Goal: Task Accomplishment & Management: Complete application form

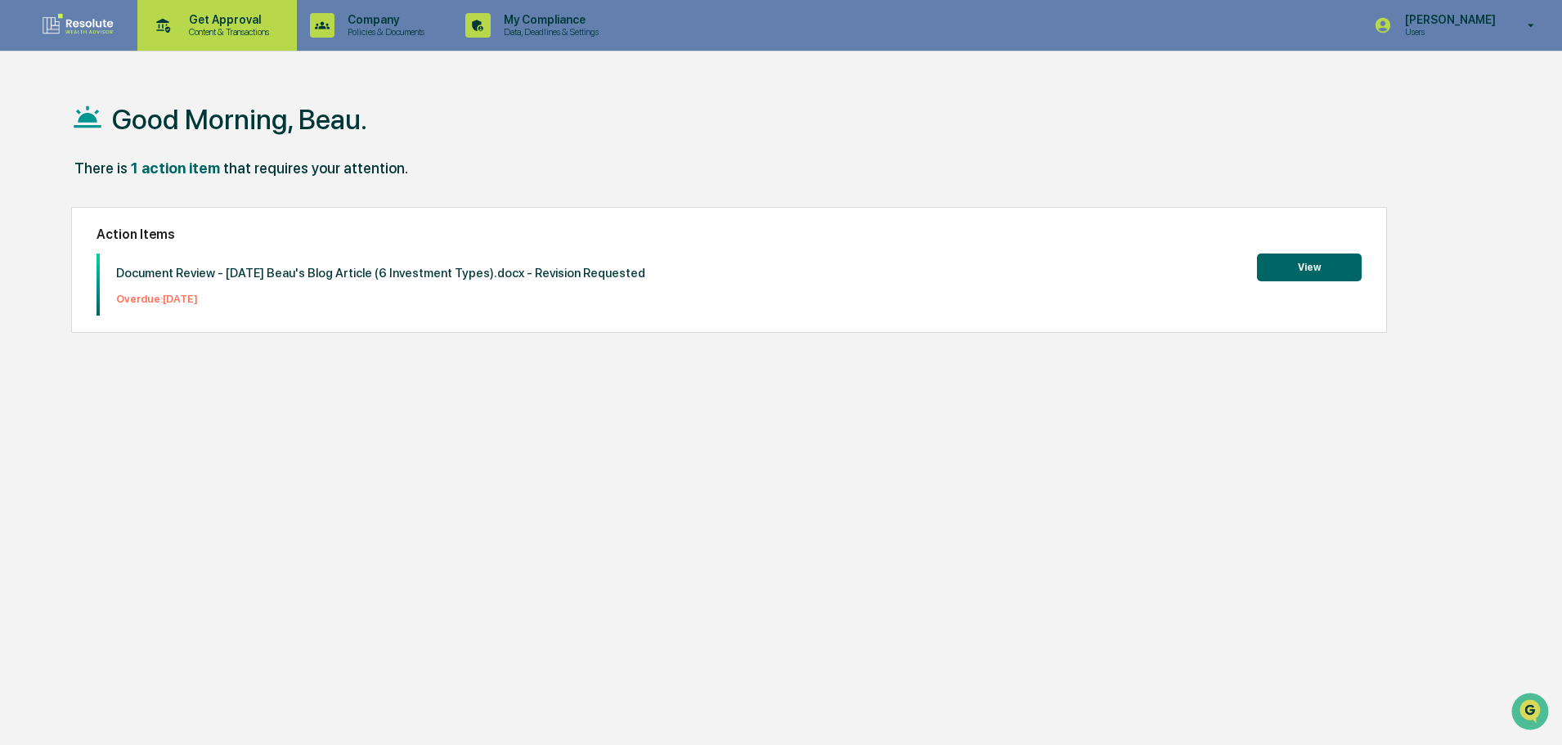
click at [191, 31] on p "Content & Transactions" at bounding box center [226, 31] width 101 height 11
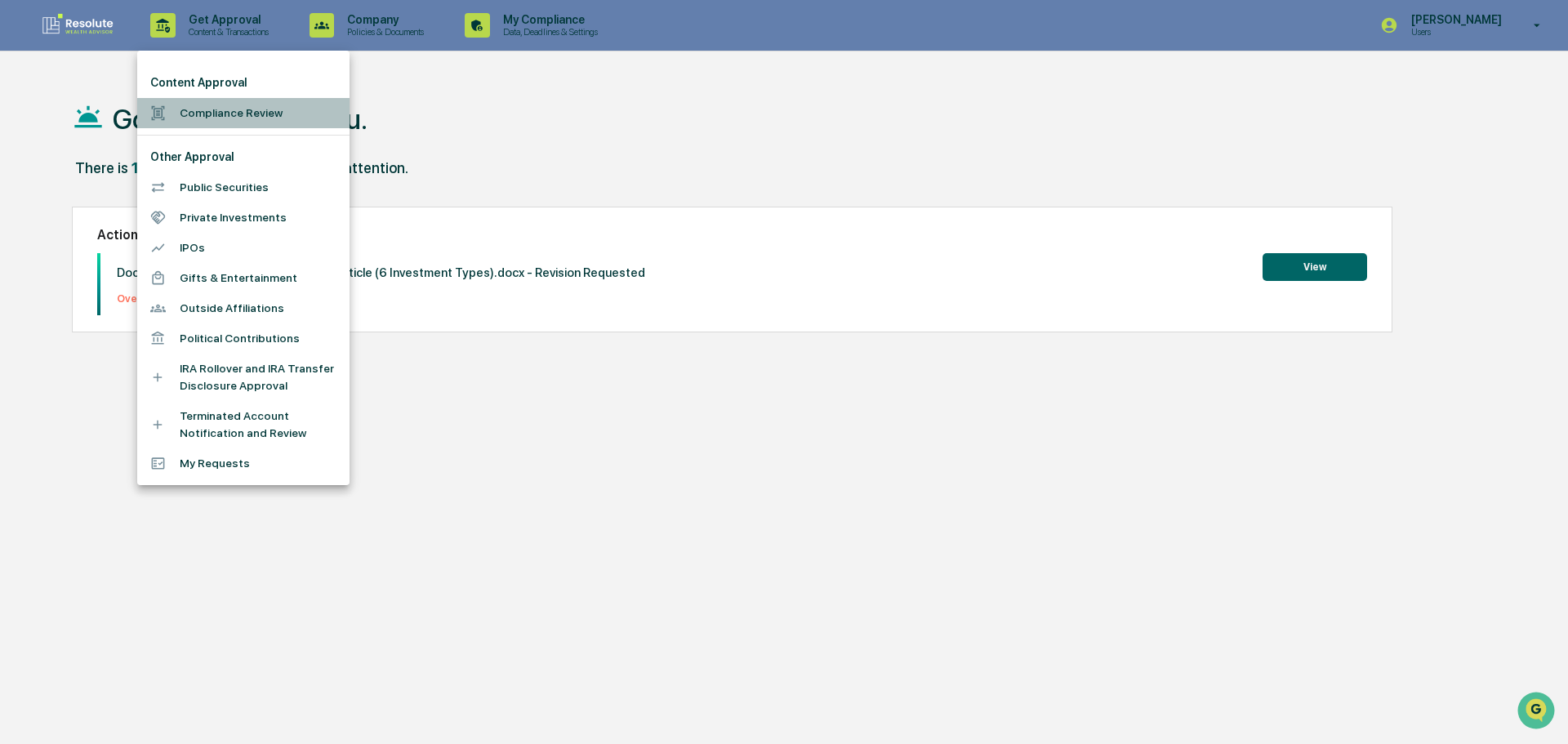
click at [179, 116] on div at bounding box center [164, 114] width 29 height 16
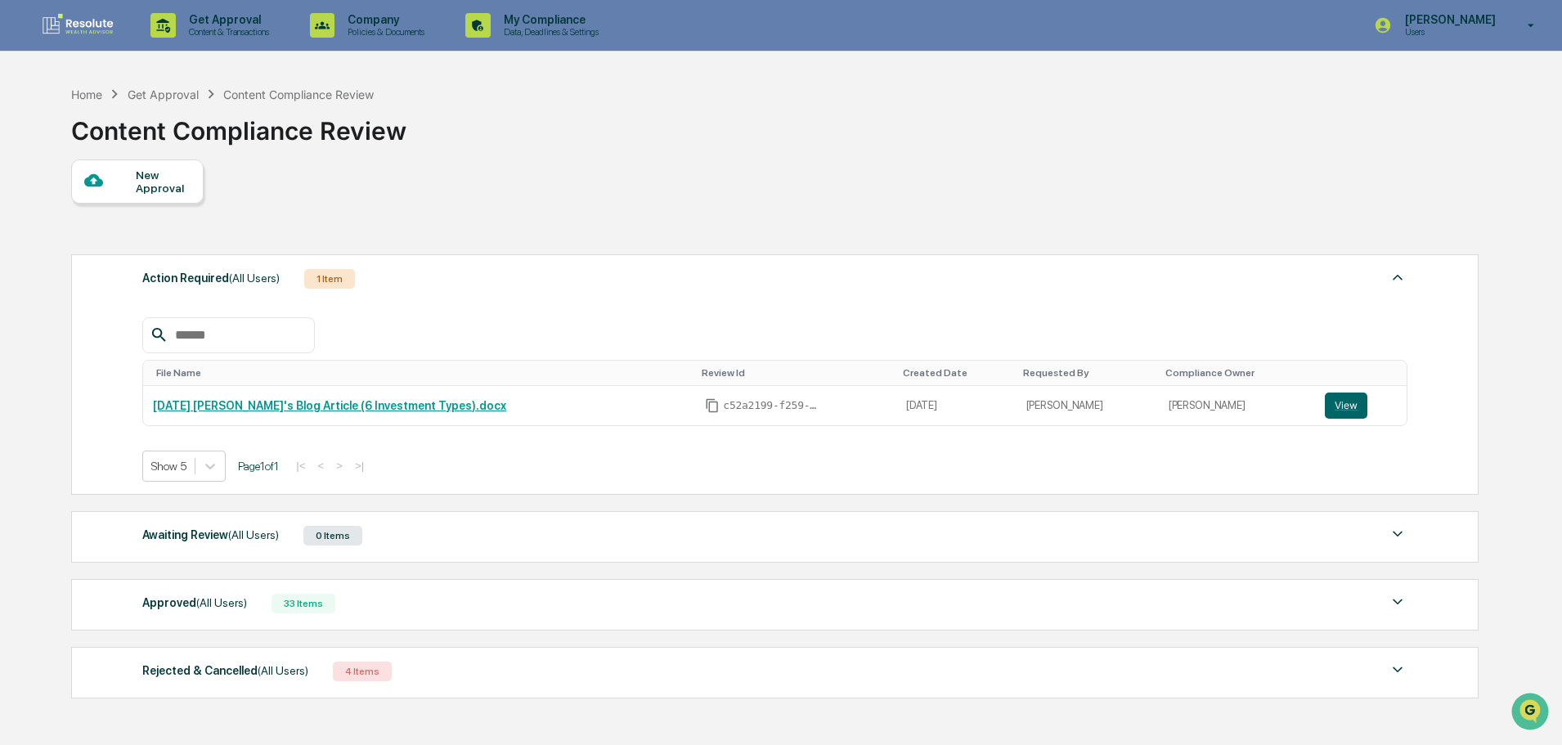
click at [181, 191] on div "New Approval" at bounding box center [163, 181] width 55 height 26
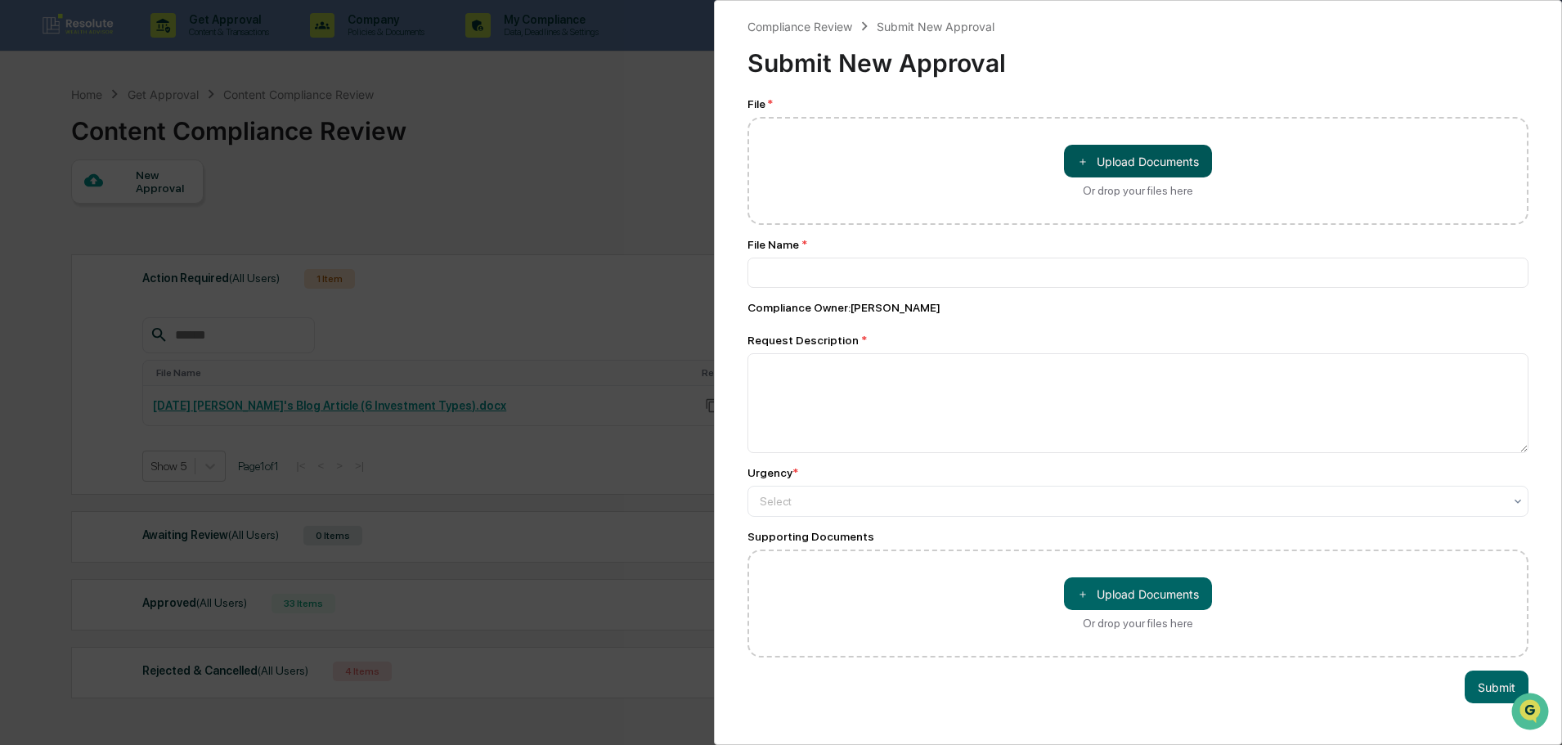
click at [1080, 162] on span "＋" at bounding box center [1082, 162] width 11 height 16
type input "**********"
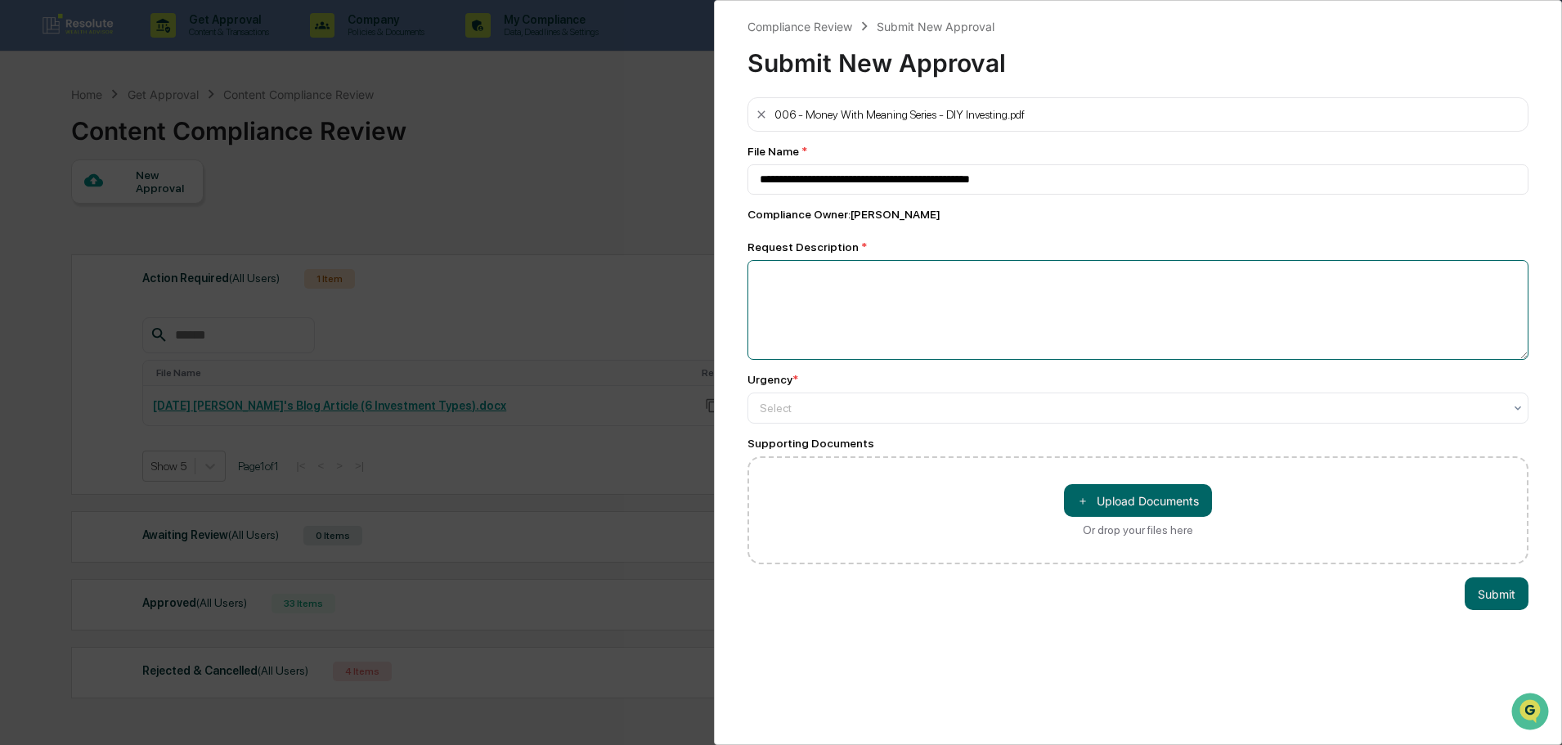
click at [1042, 341] on textarea at bounding box center [1138, 310] width 781 height 100
type textarea "*"
type textarea "**********"
click at [893, 416] on div at bounding box center [1131, 408] width 743 height 16
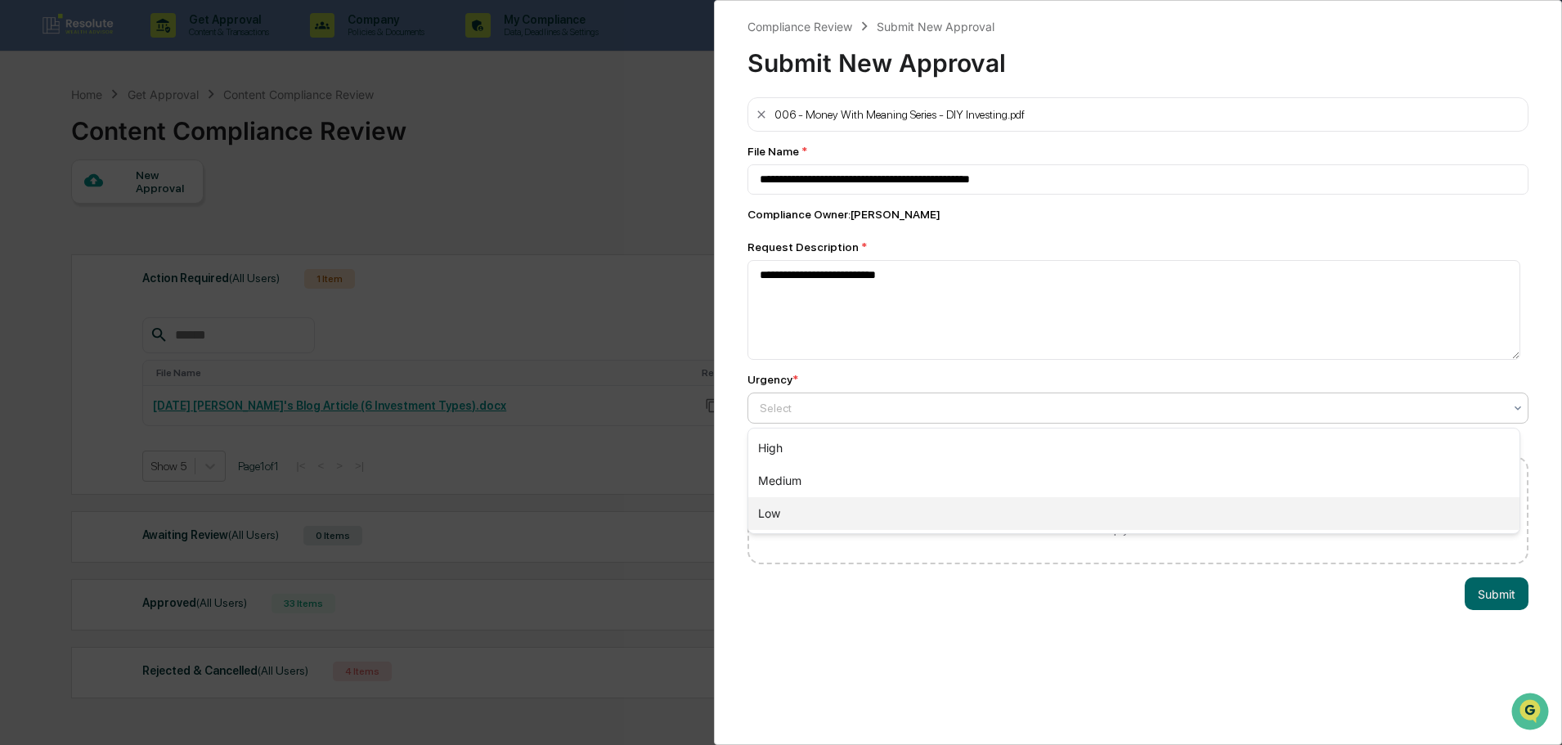
click at [842, 514] on div "Low" at bounding box center [1133, 513] width 771 height 33
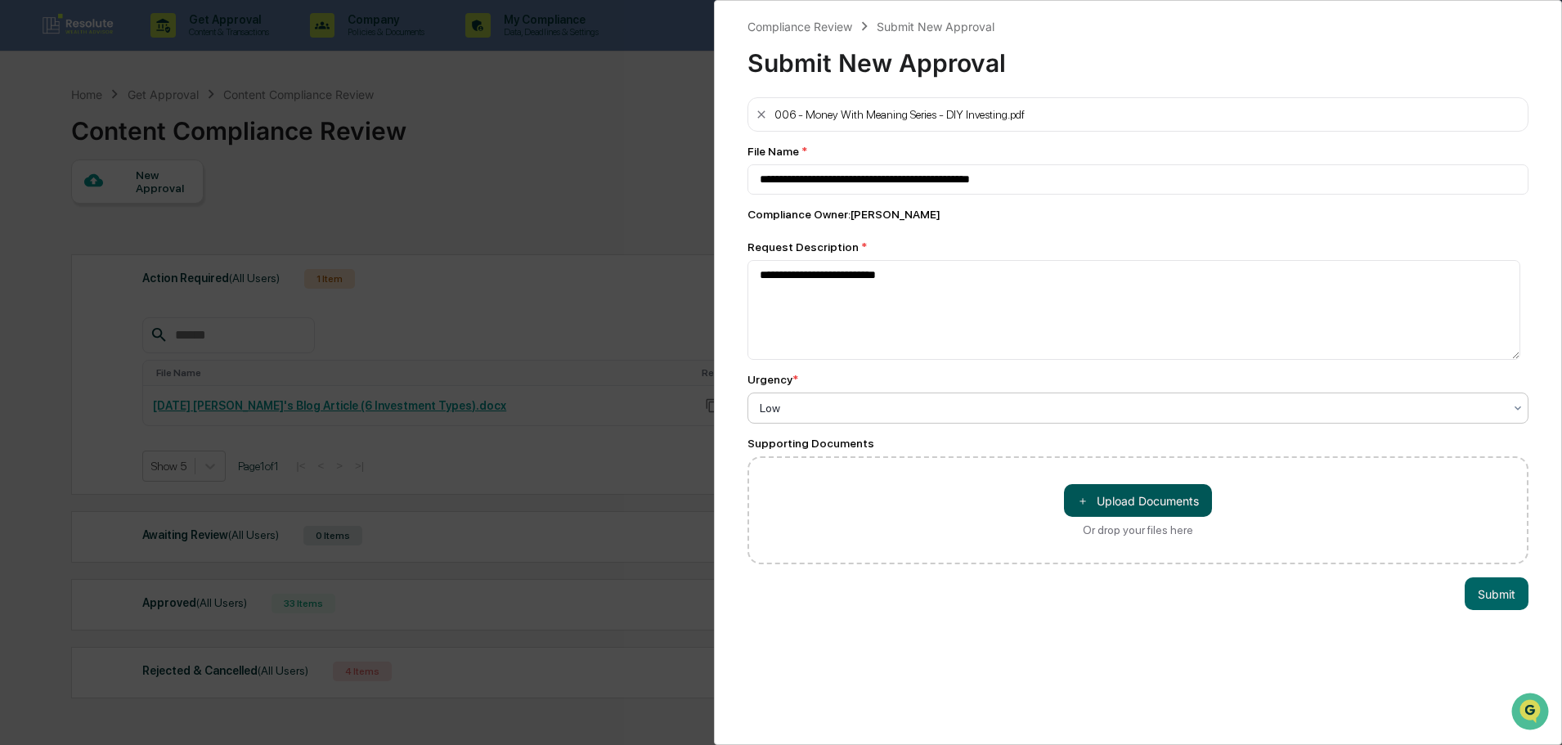
click at [1121, 516] on button "＋ Upload Documents" at bounding box center [1138, 500] width 148 height 33
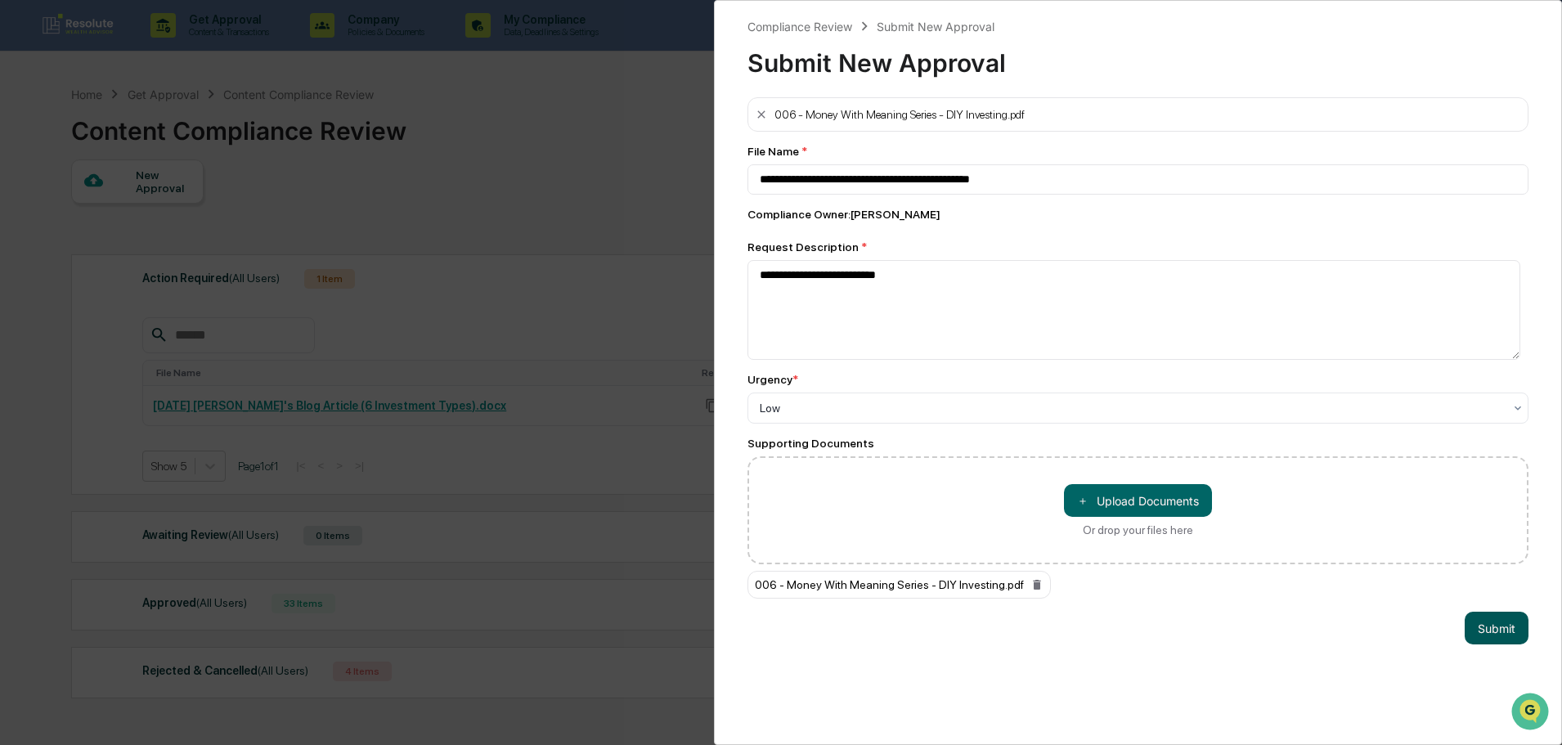
click at [1495, 628] on button "Submit" at bounding box center [1497, 628] width 64 height 33
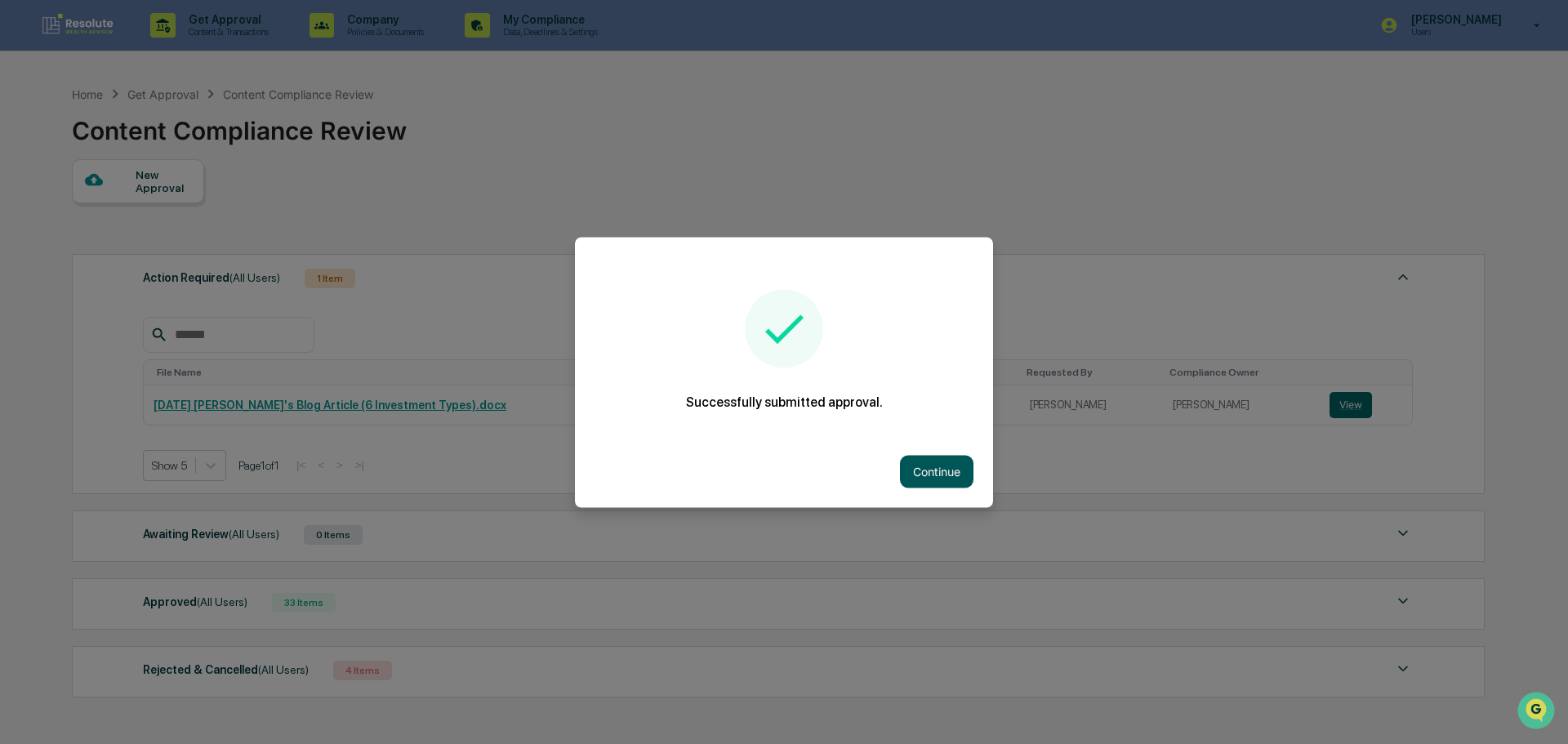
click at [943, 468] on button "Continue" at bounding box center [937, 471] width 74 height 33
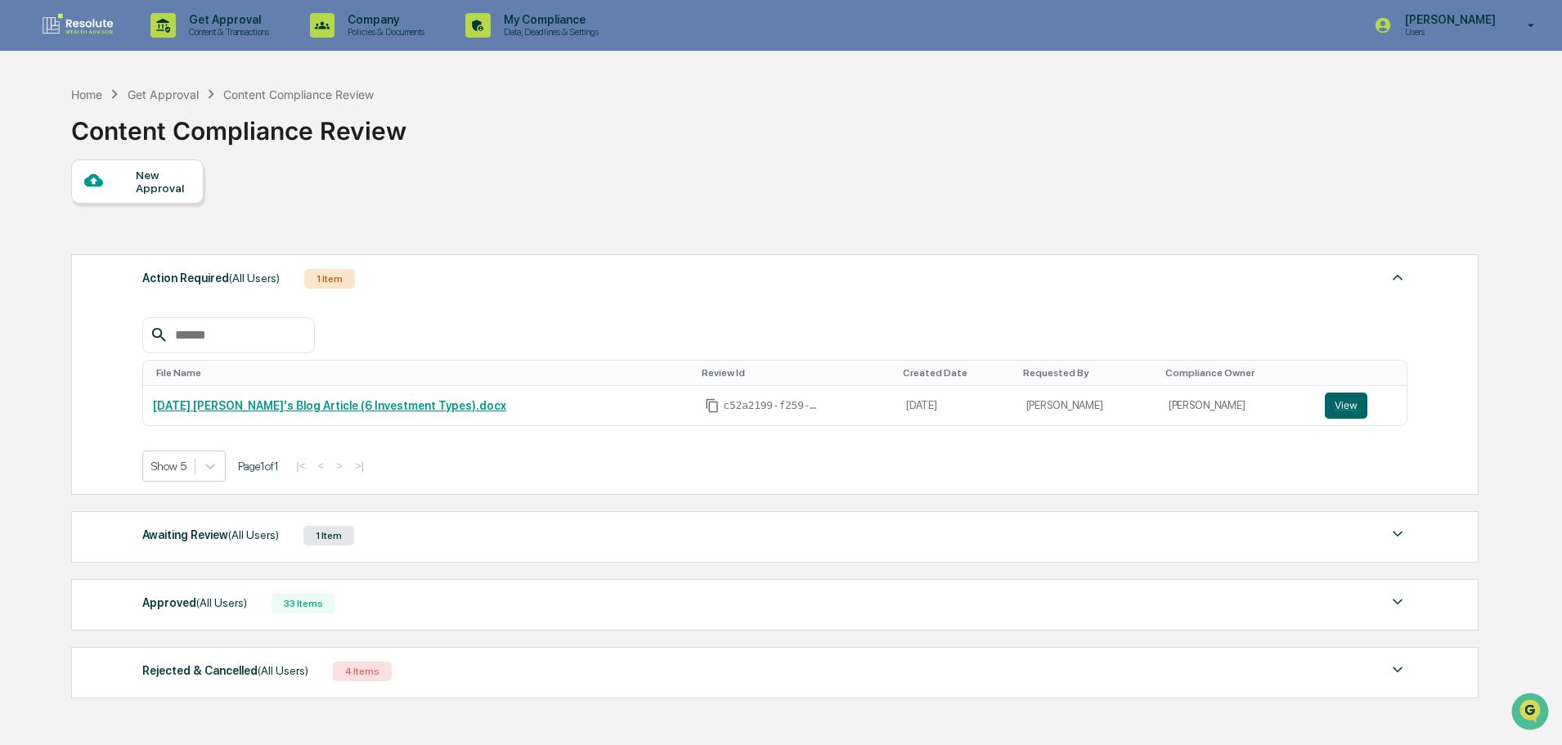
click at [121, 180] on div at bounding box center [110, 181] width 52 height 20
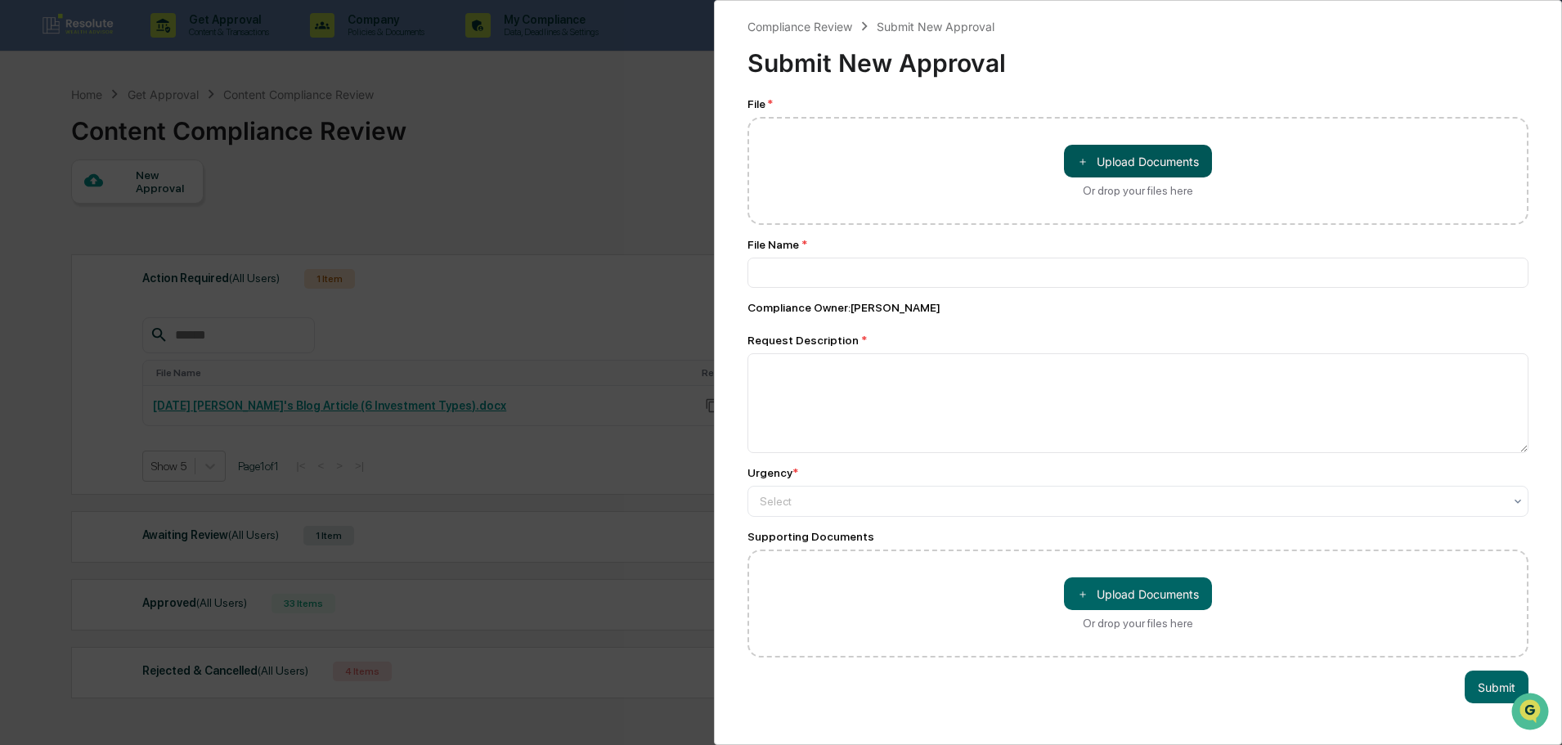
click at [1114, 167] on button "＋ Upload Documents" at bounding box center [1138, 161] width 148 height 33
type input "**********"
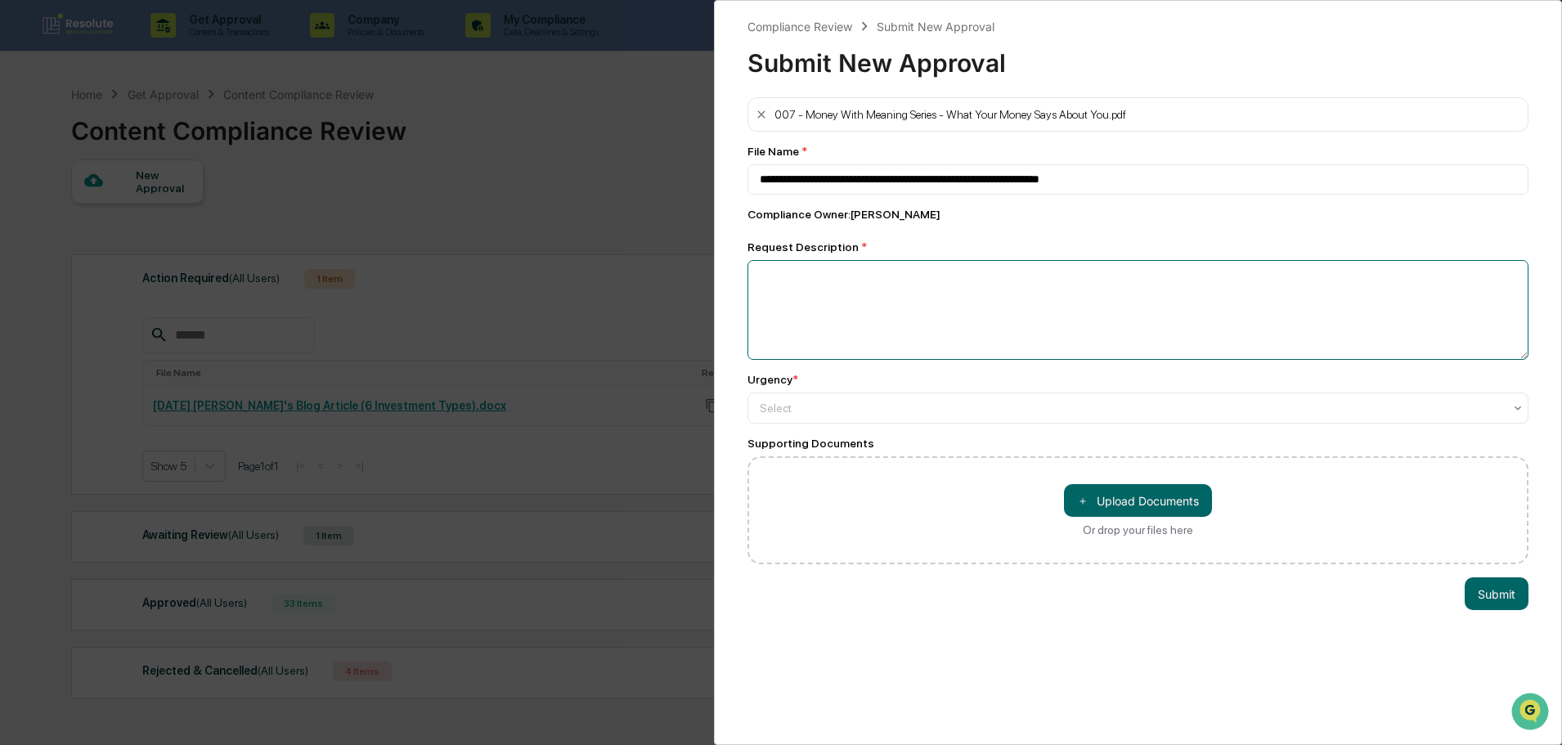
click at [790, 290] on textarea at bounding box center [1138, 310] width 781 height 100
type textarea "**********"
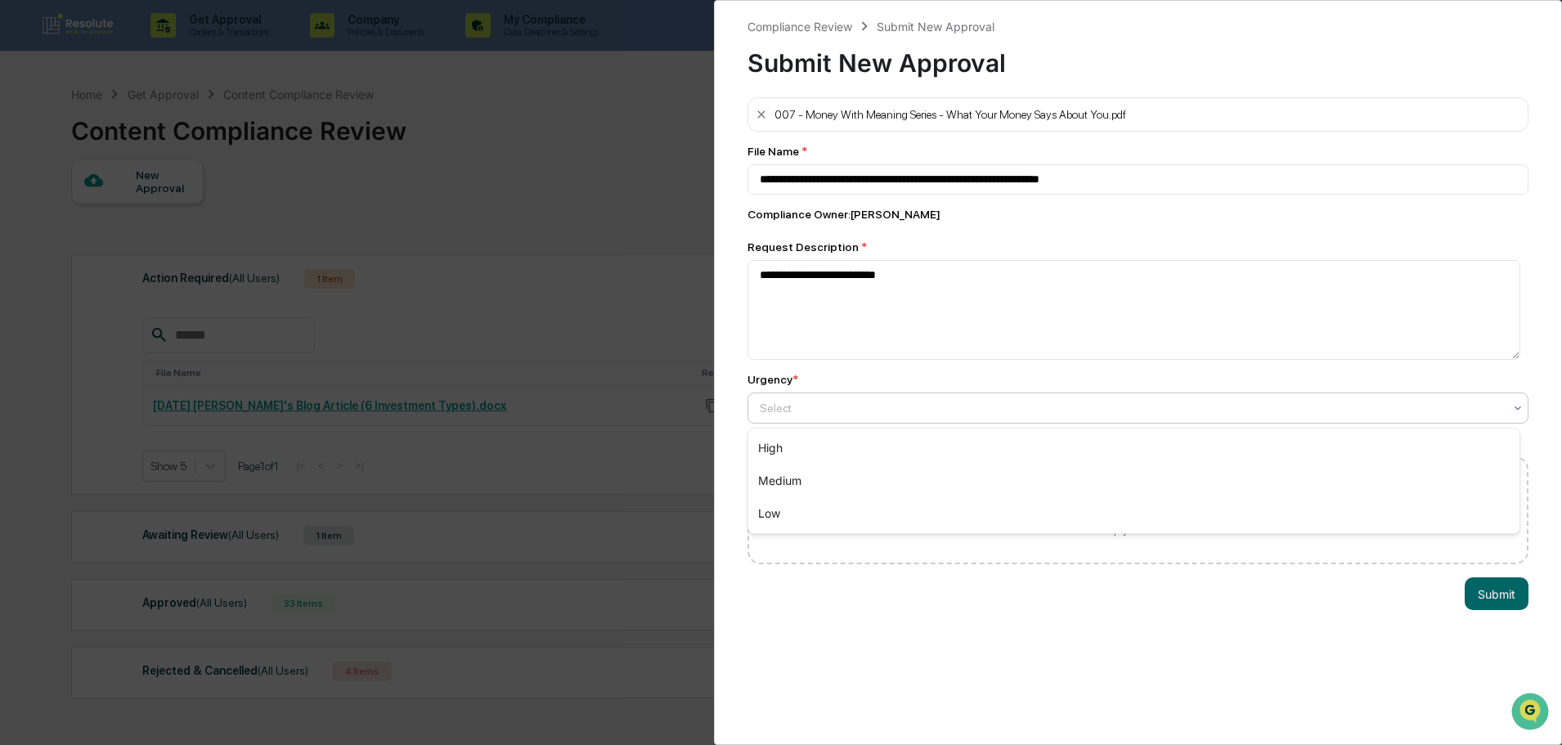
click at [785, 400] on div "Select" at bounding box center [1132, 408] width 760 height 23
click at [800, 507] on div "Low" at bounding box center [1133, 513] width 771 height 33
click at [1161, 500] on button "＋ Upload Documents" at bounding box center [1138, 500] width 148 height 33
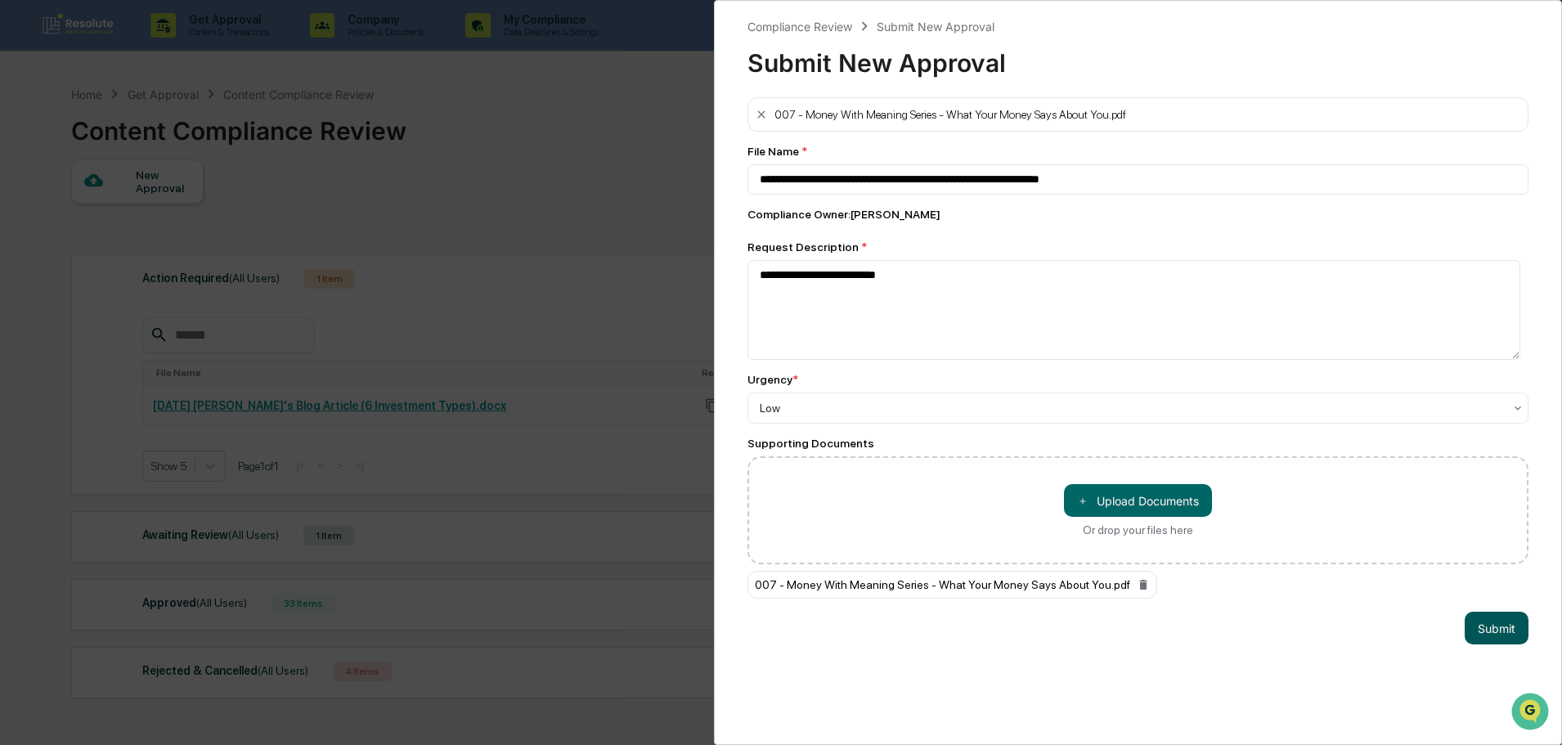
click at [1486, 618] on button "Submit" at bounding box center [1497, 628] width 64 height 33
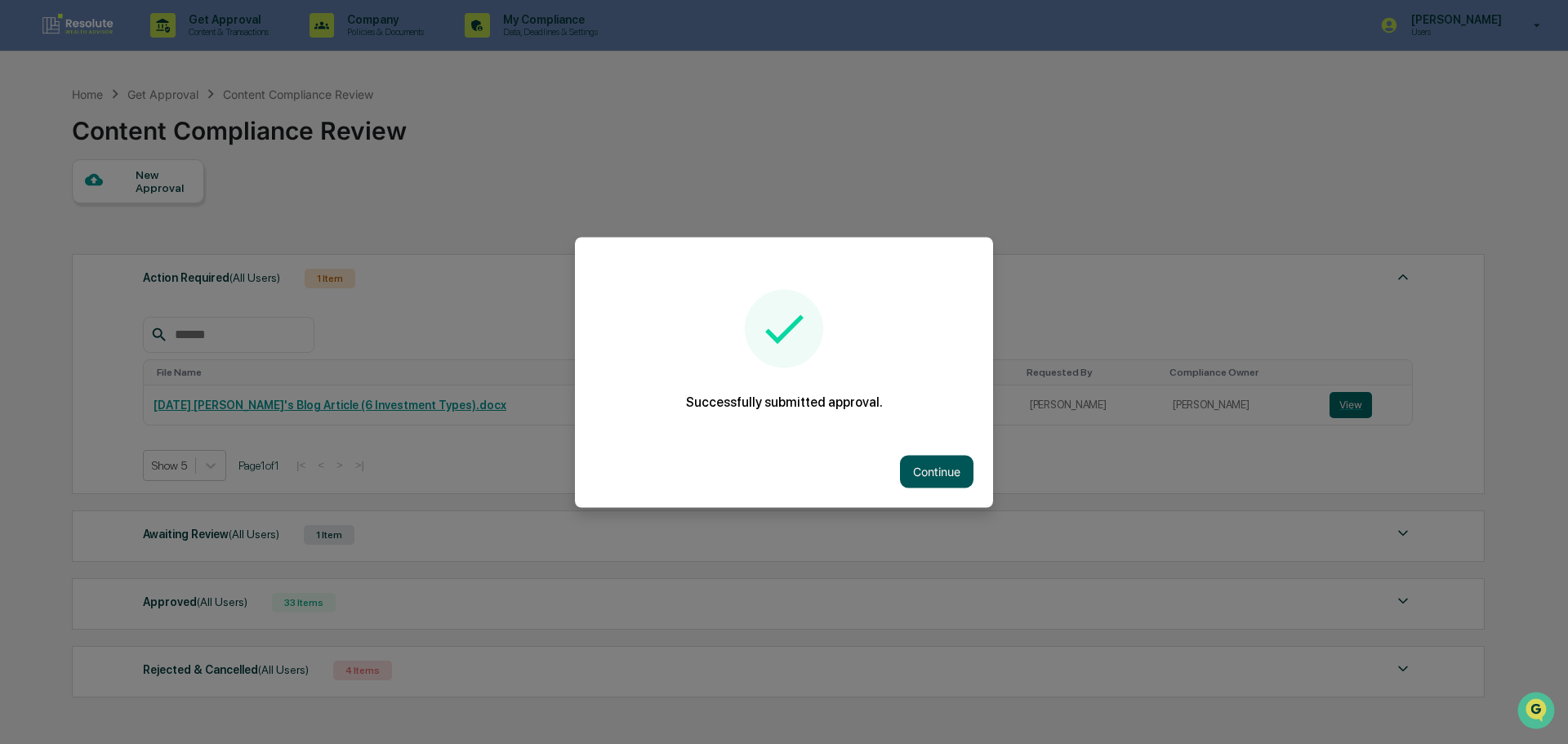
click at [951, 470] on button "Continue" at bounding box center [937, 471] width 74 height 33
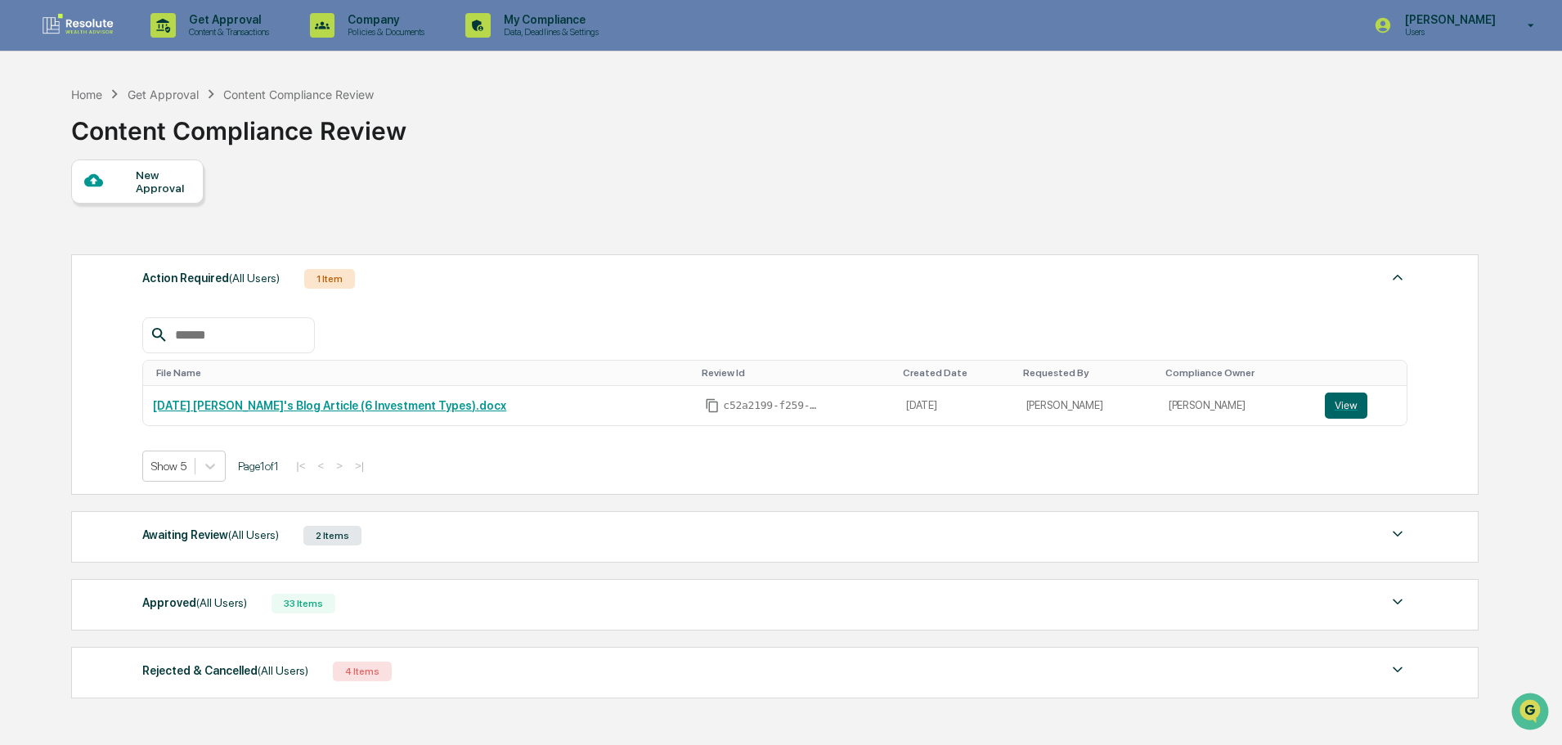
click at [127, 189] on div at bounding box center [110, 181] width 52 height 20
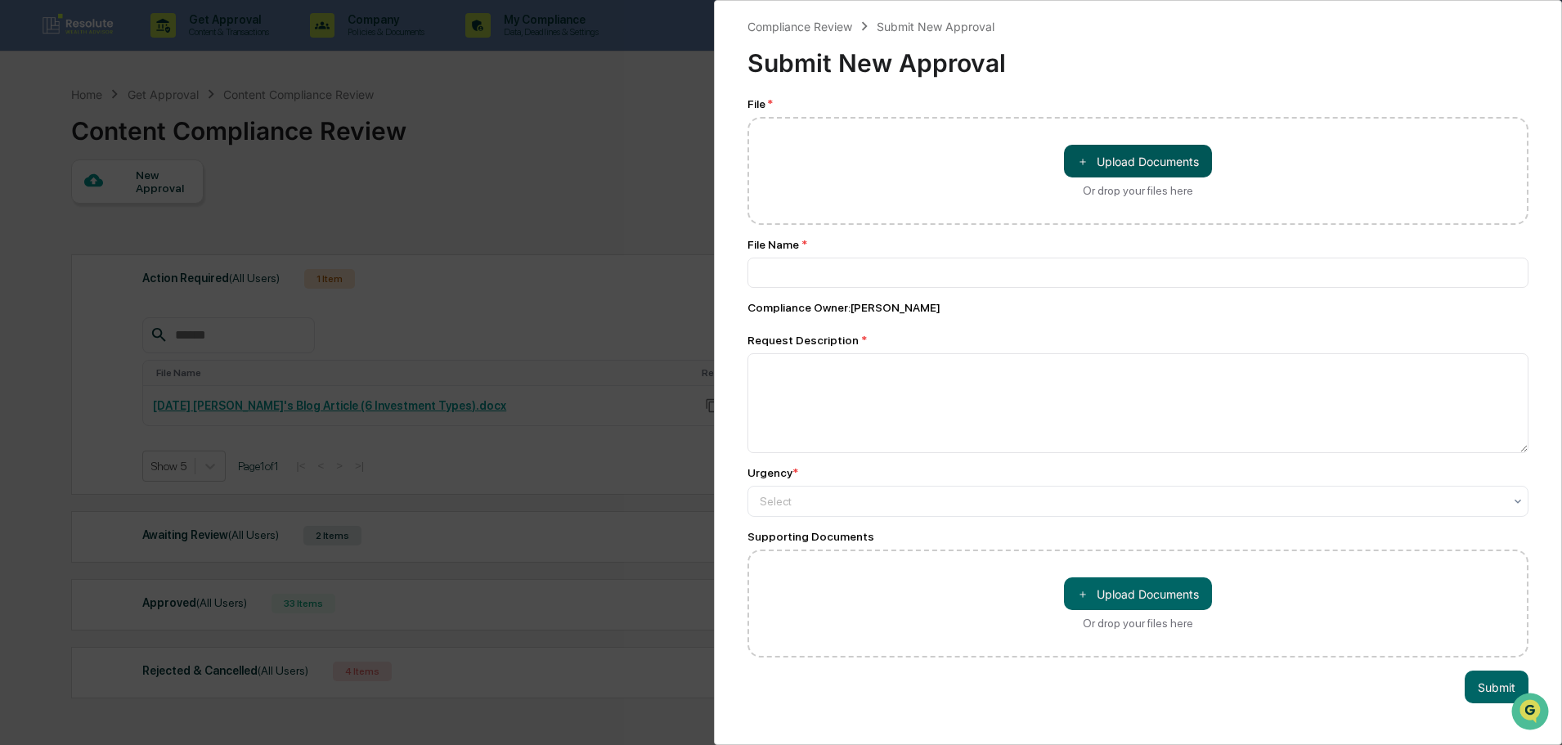
click at [1106, 162] on button "＋ Upload Documents" at bounding box center [1138, 161] width 148 height 33
type input "**********"
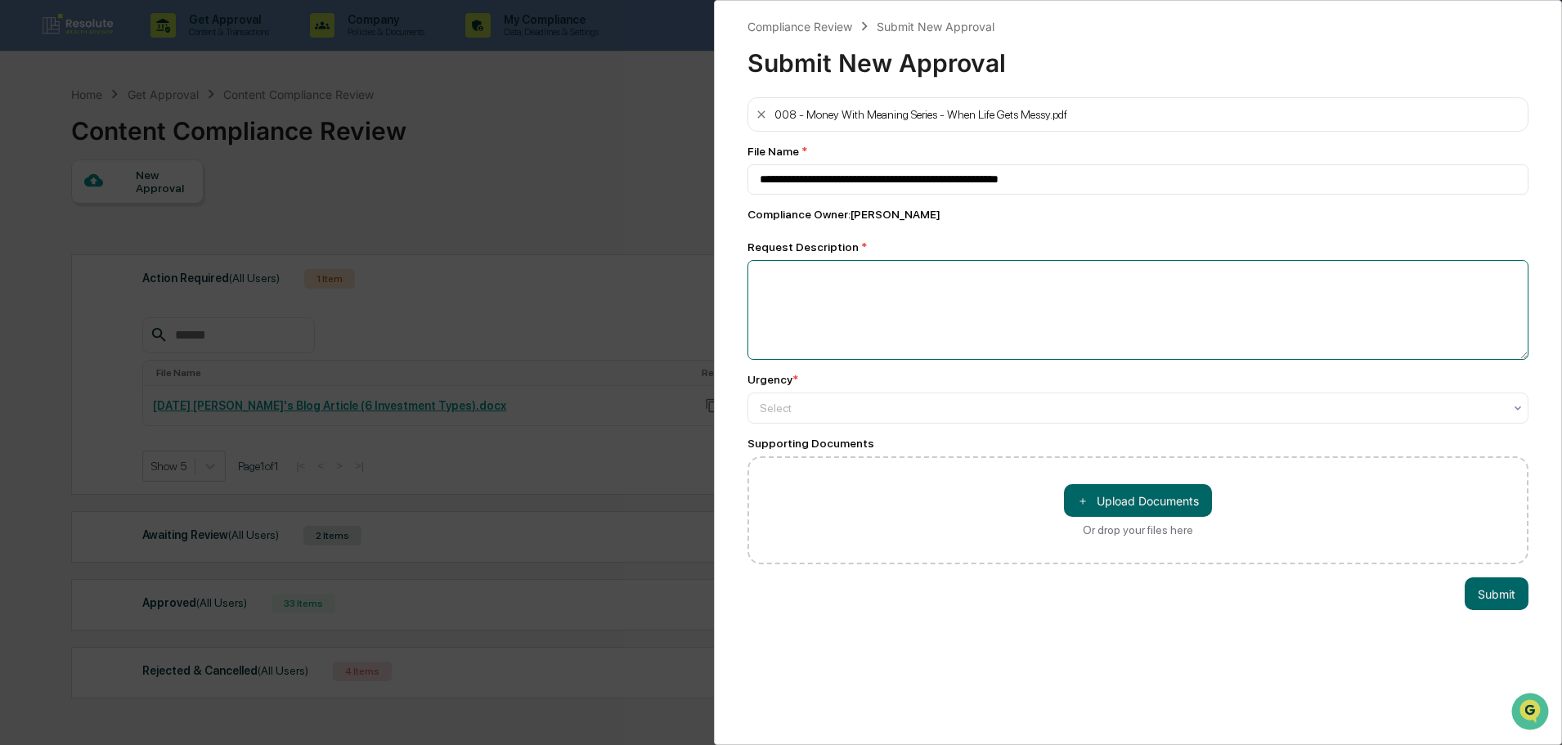
click at [910, 276] on textarea at bounding box center [1138, 310] width 781 height 100
type textarea "**********"
click at [818, 424] on div "Select" at bounding box center [1138, 408] width 781 height 31
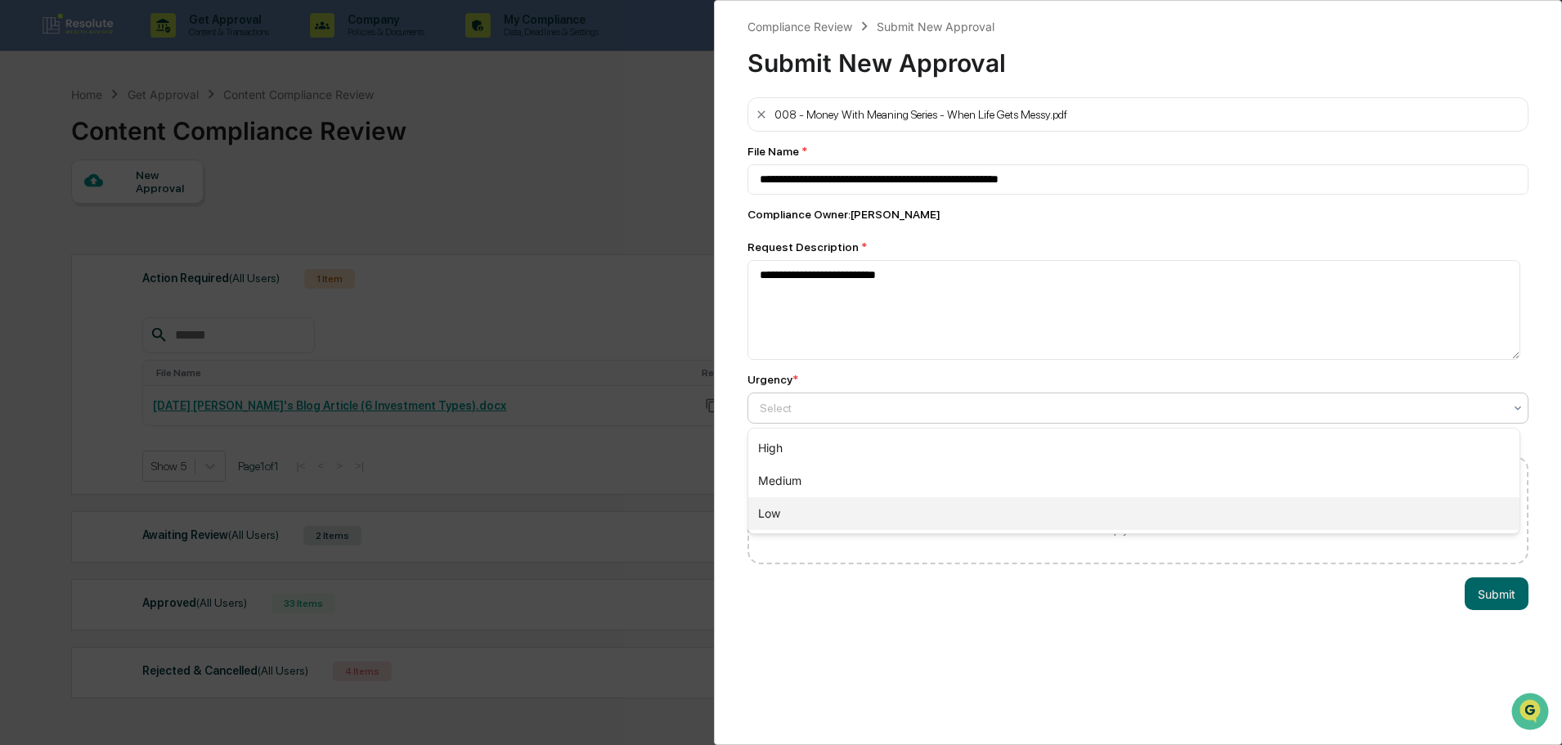
click at [802, 501] on div "Low" at bounding box center [1133, 513] width 771 height 33
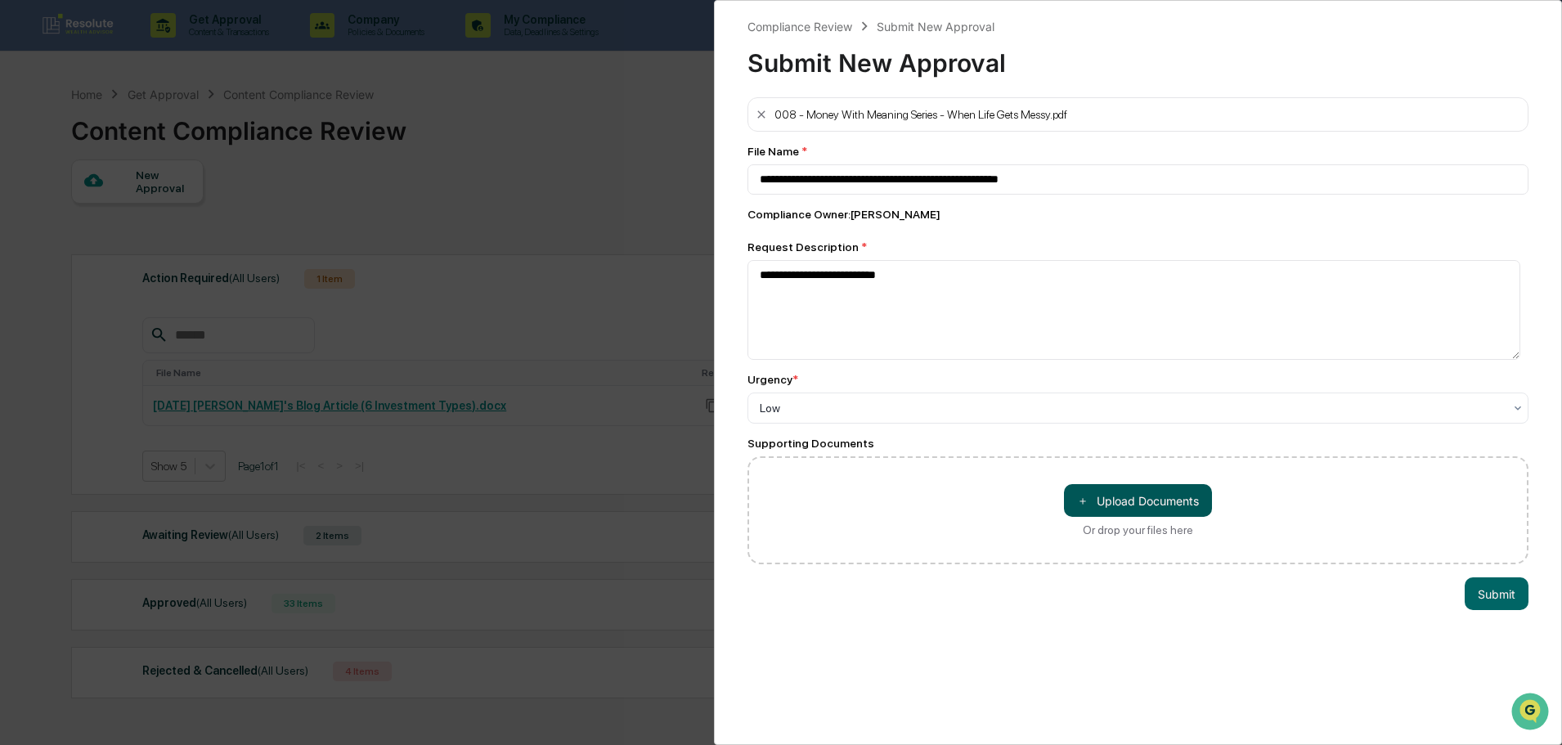
click at [1143, 498] on button "＋ Upload Documents" at bounding box center [1138, 500] width 148 height 33
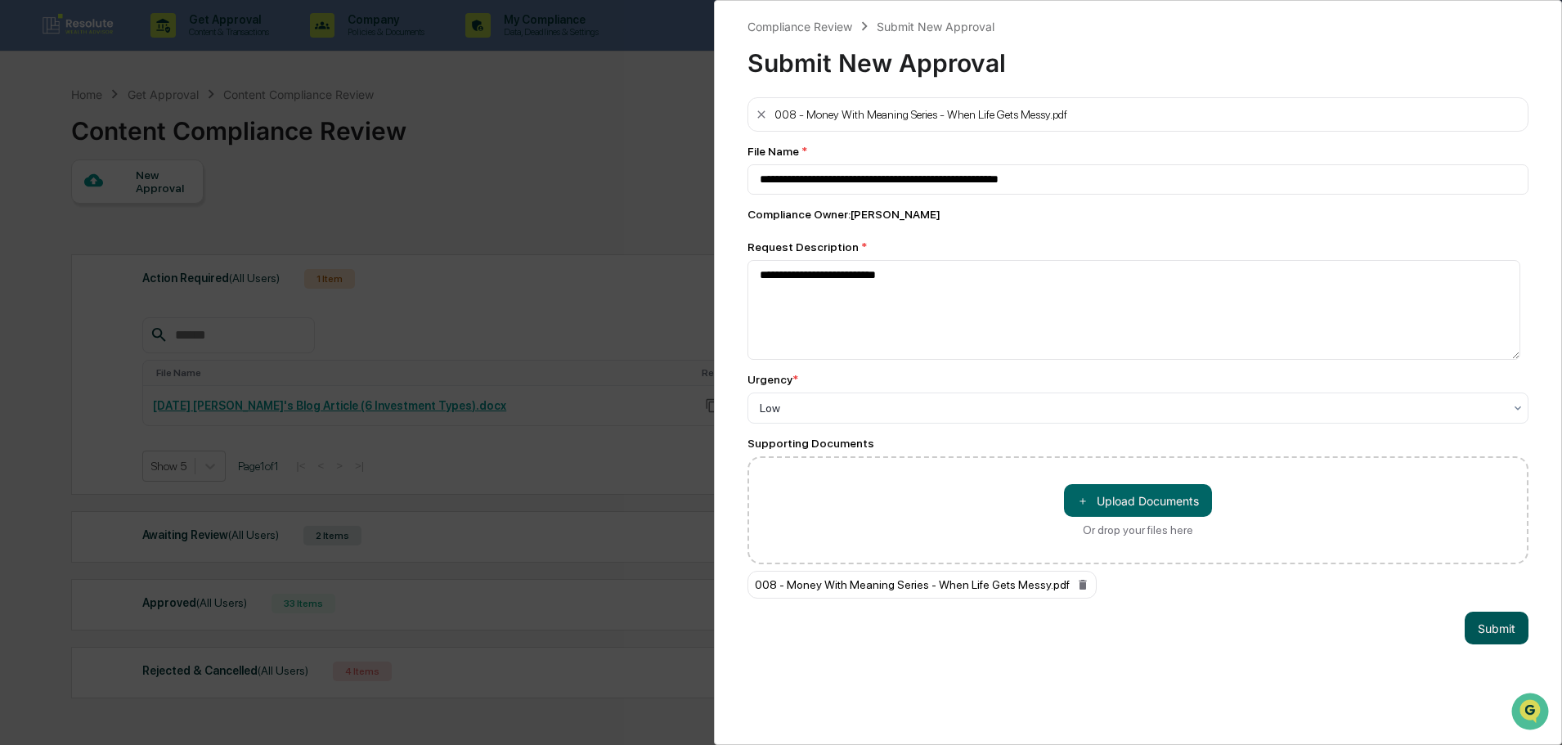
click at [1485, 627] on button "Submit" at bounding box center [1497, 628] width 64 height 33
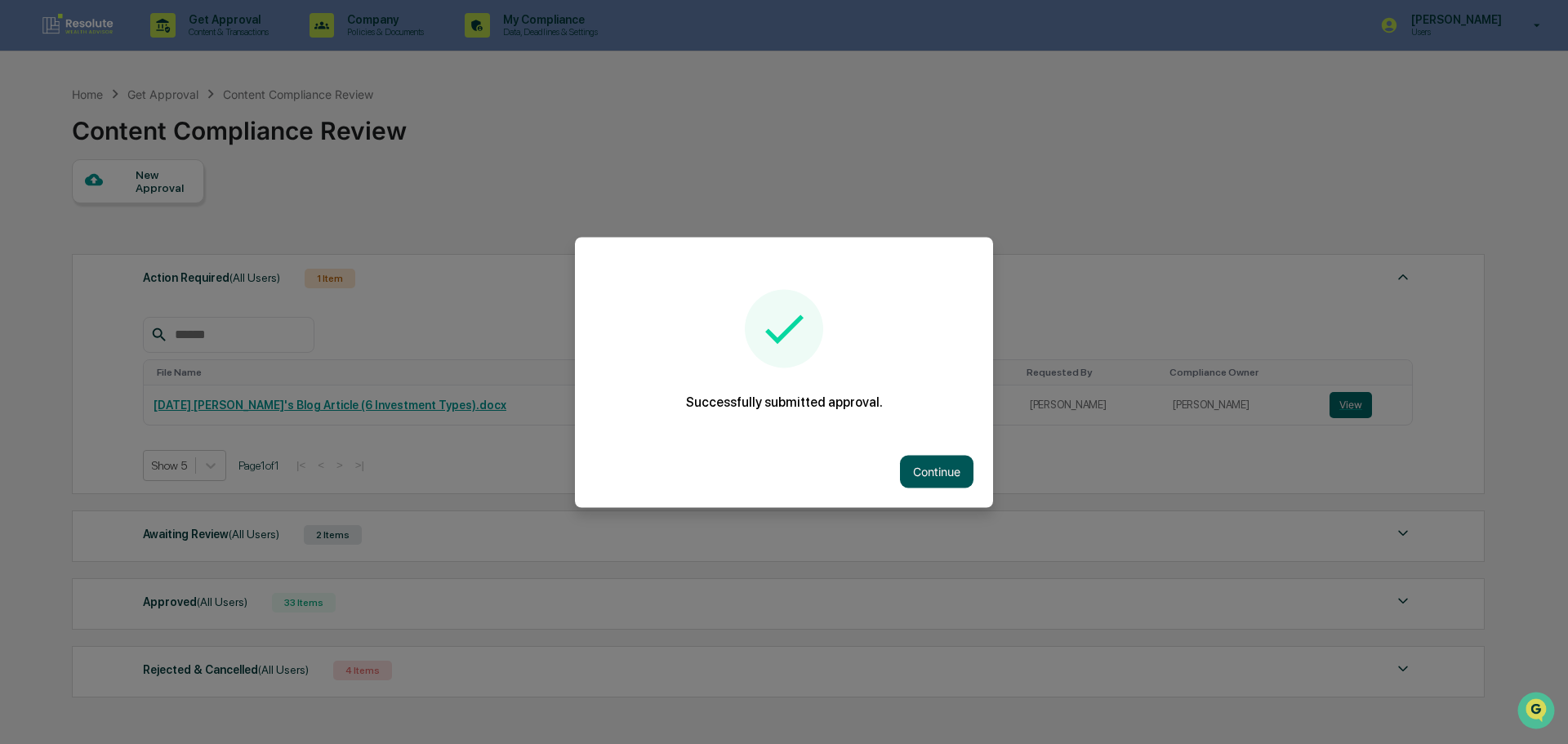
click at [910, 486] on button "Continue" at bounding box center [937, 471] width 74 height 33
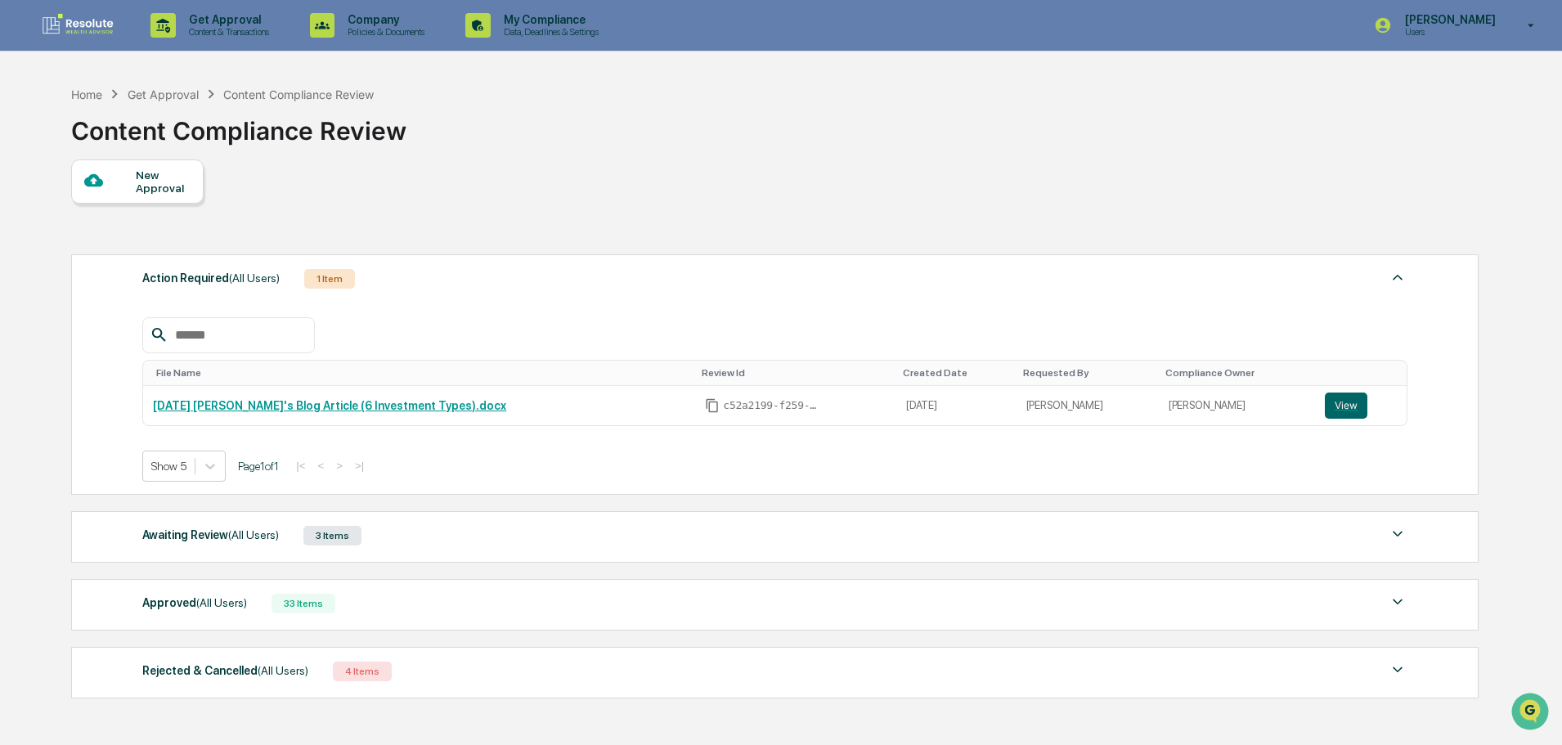
click at [114, 183] on div at bounding box center [110, 181] width 52 height 20
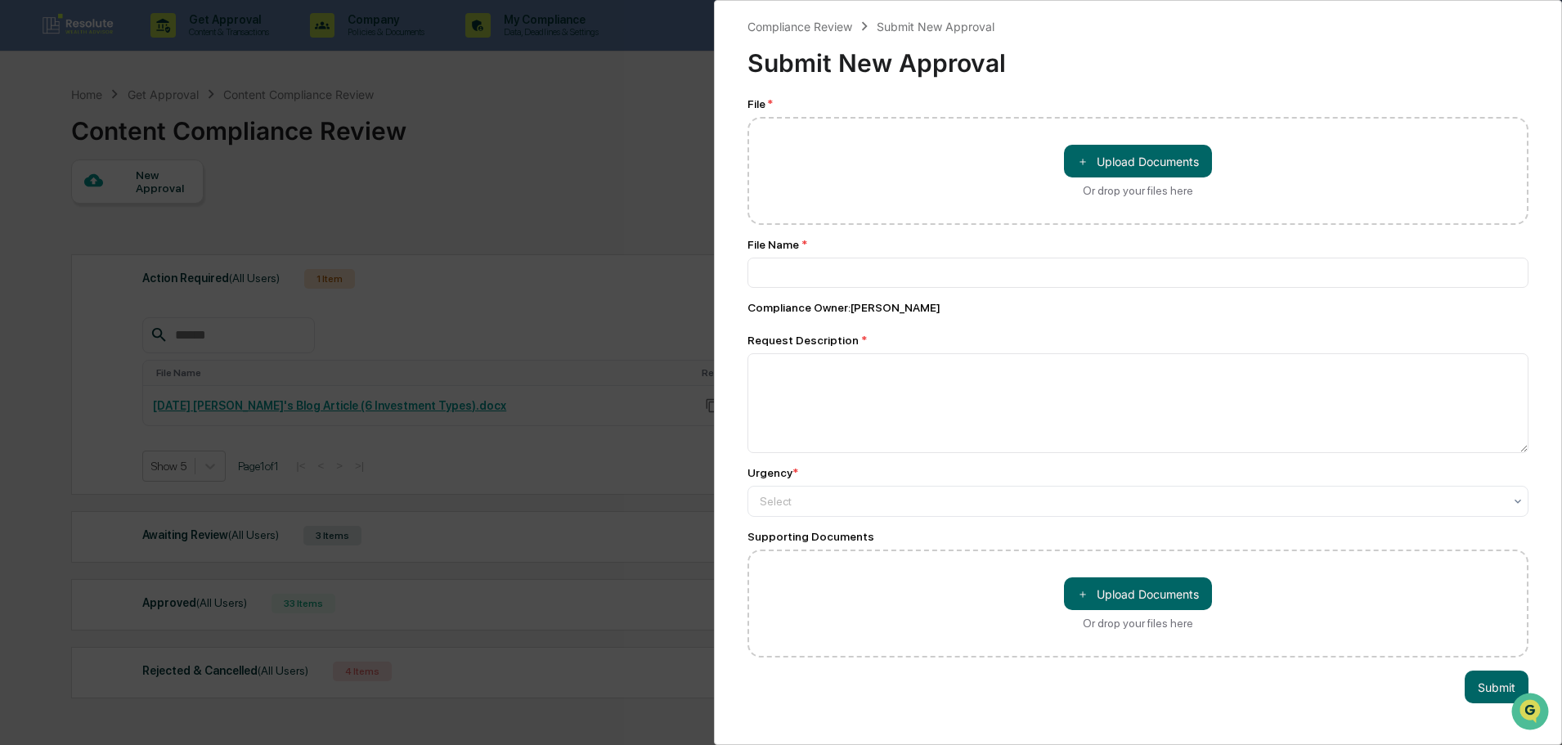
click at [1065, 175] on div "＋ Upload Documents Or drop your files here" at bounding box center [1138, 171] width 781 height 108
click at [1140, 157] on button "＋ Upload Documents" at bounding box center [1138, 161] width 148 height 33
type input "**********"
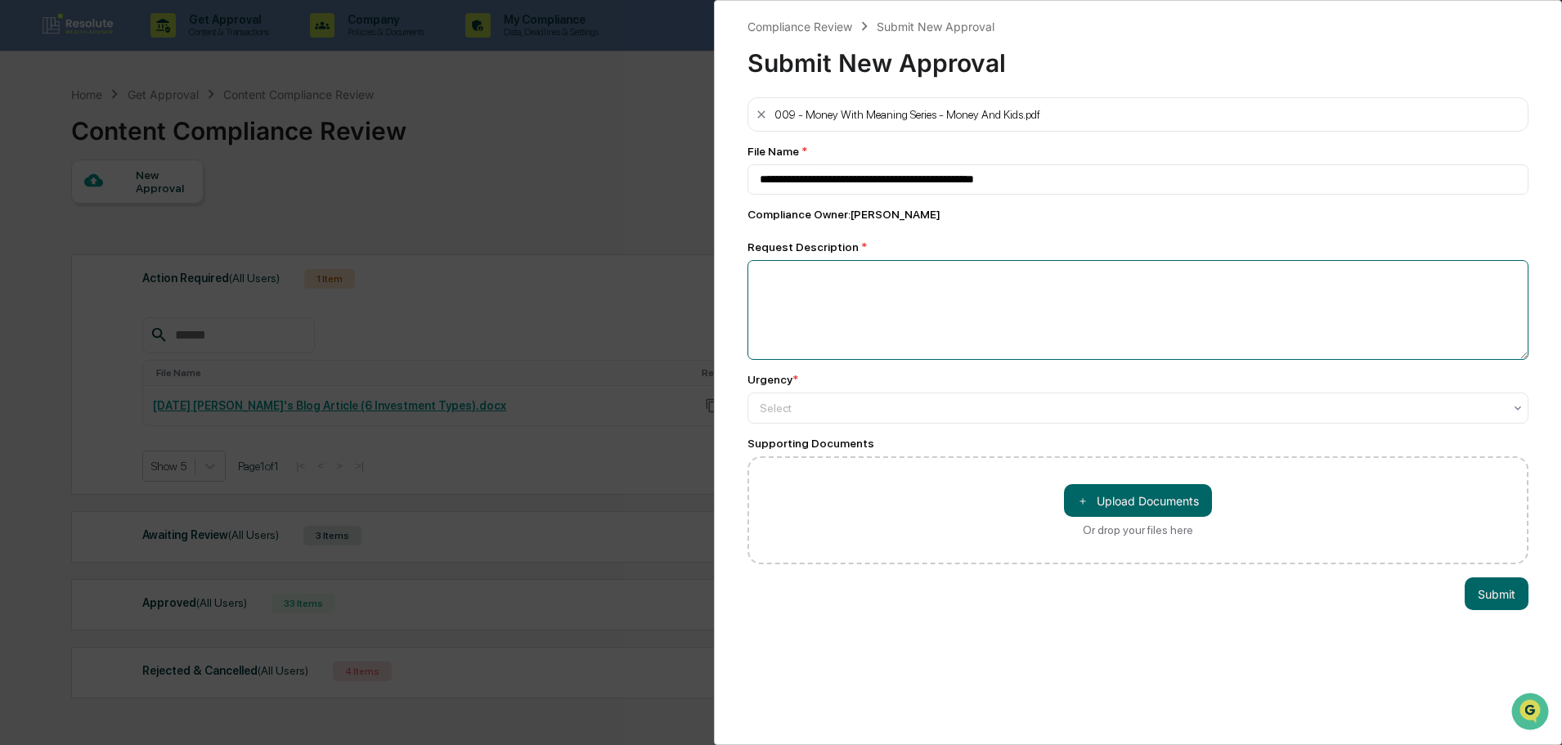
click at [832, 267] on textarea at bounding box center [1138, 310] width 781 height 100
type textarea "**********"
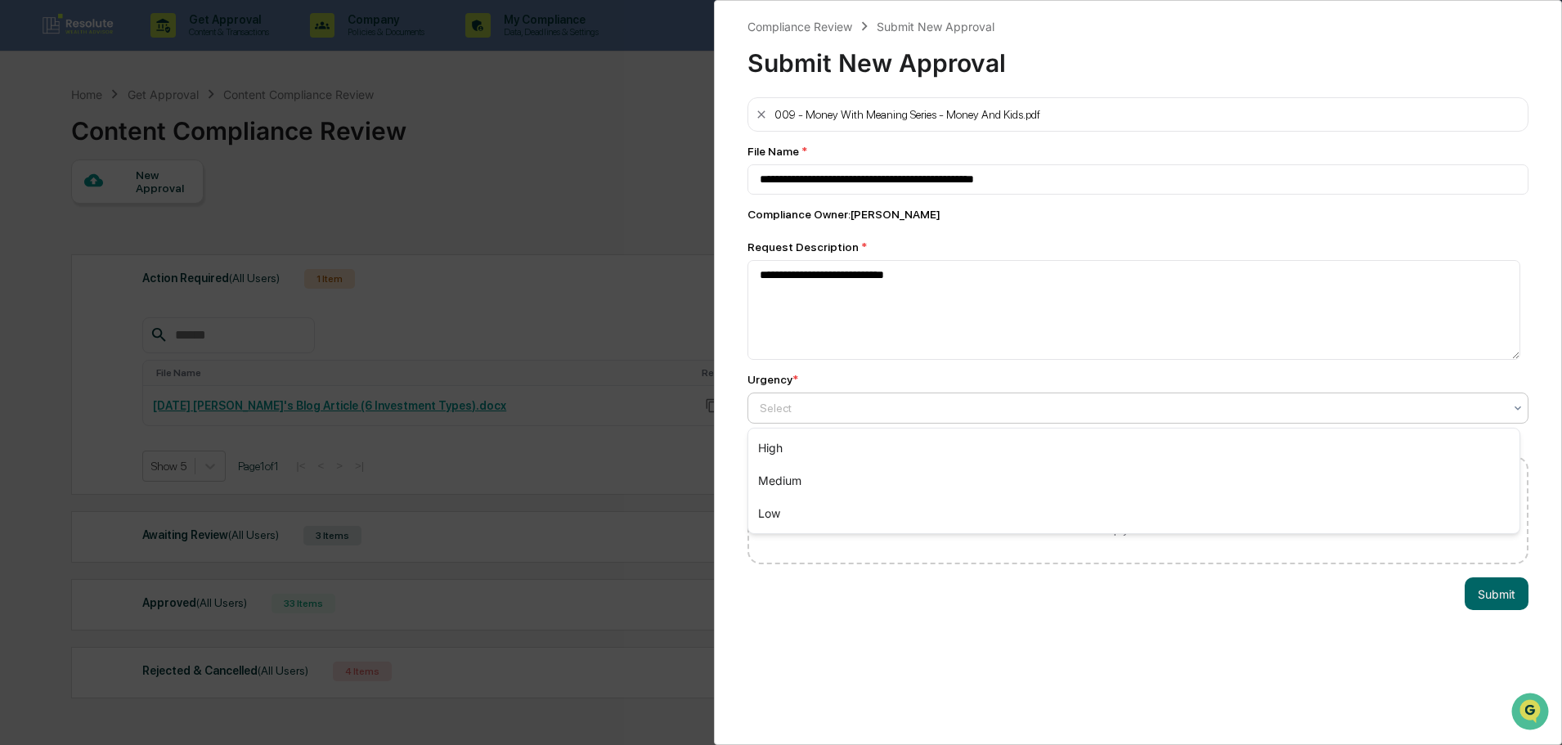
click at [806, 405] on div at bounding box center [1131, 408] width 743 height 16
click at [795, 516] on div "Low" at bounding box center [1133, 513] width 771 height 33
click at [1155, 499] on button "＋ Upload Documents" at bounding box center [1138, 500] width 148 height 33
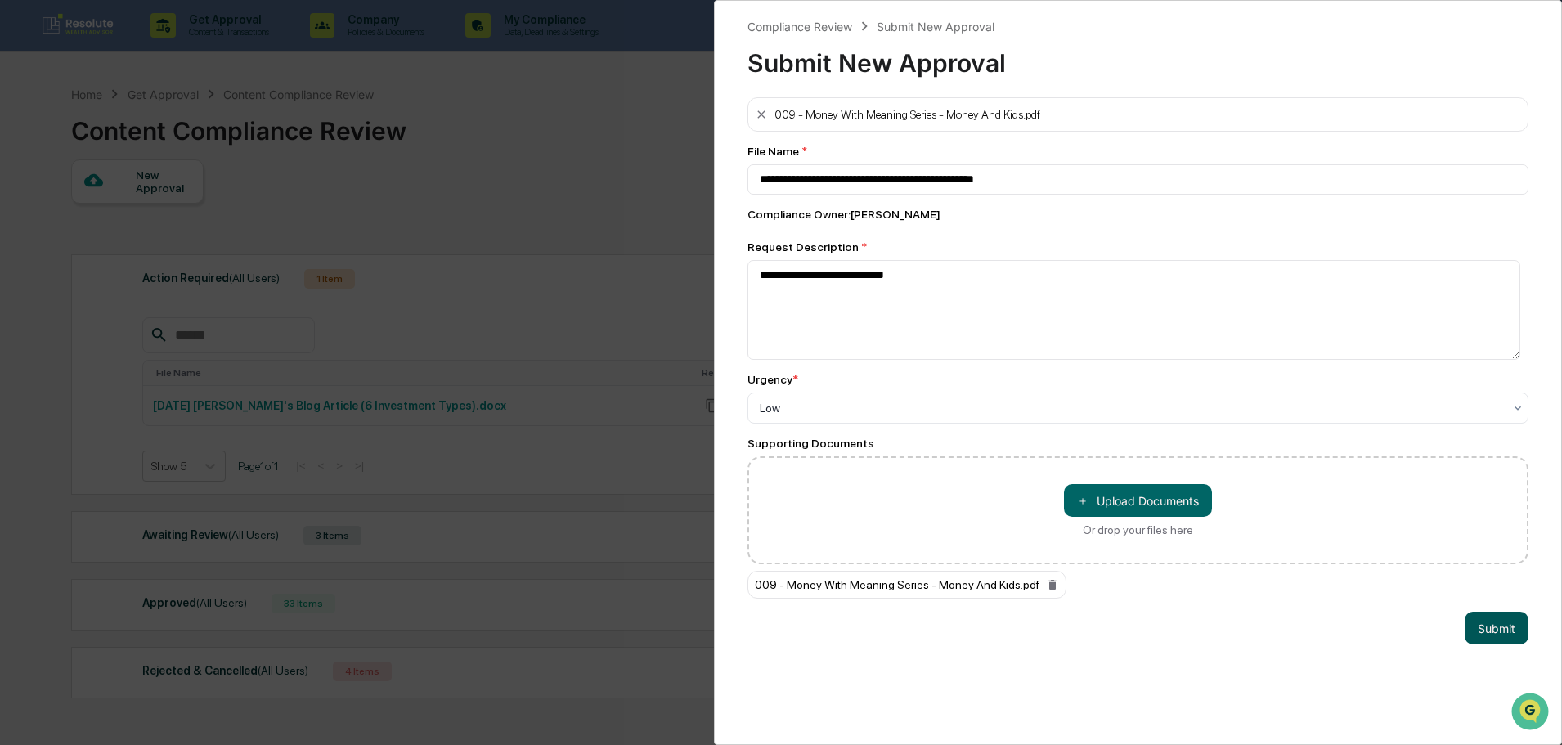
click at [1472, 626] on button "Submit" at bounding box center [1497, 628] width 64 height 33
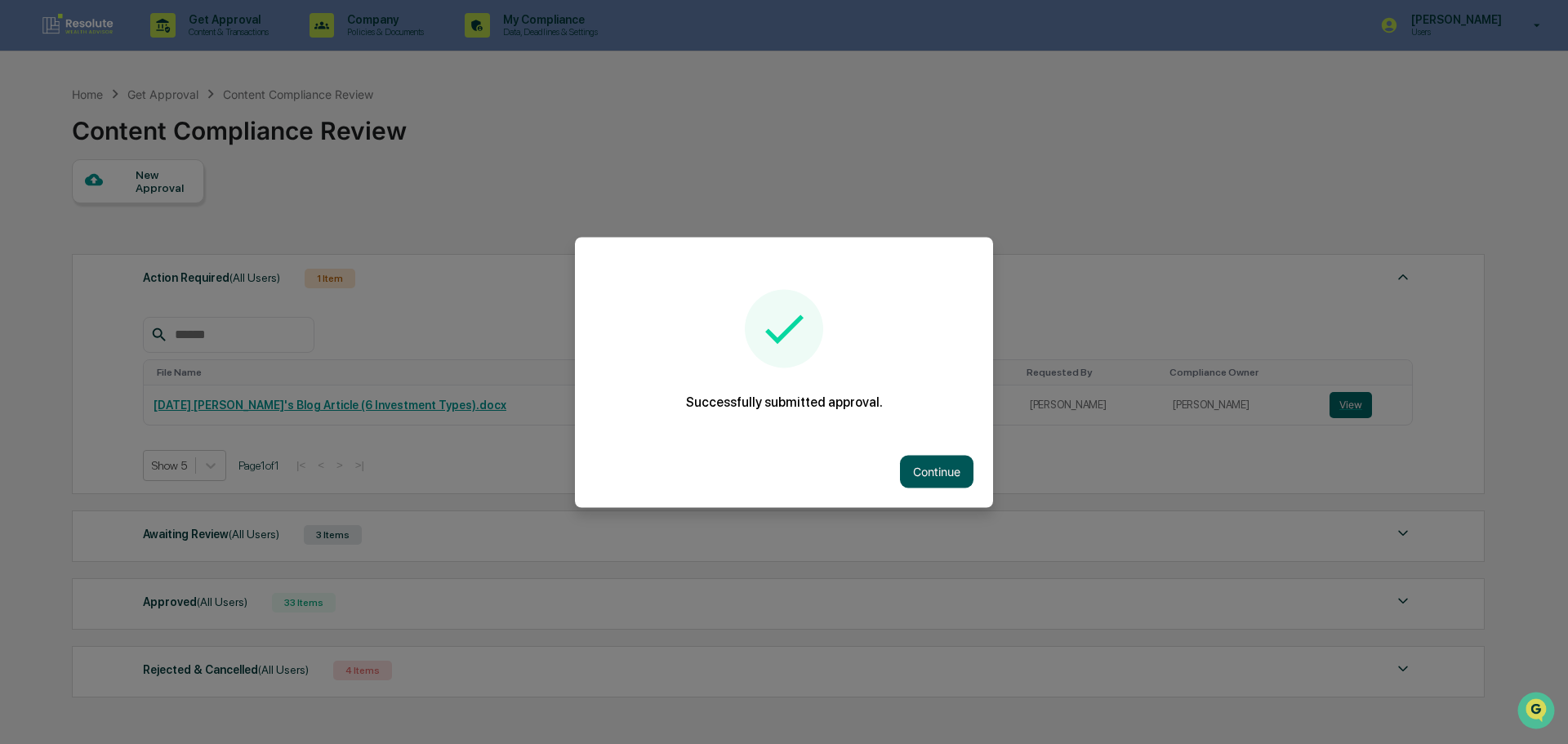
click at [931, 475] on button "Continue" at bounding box center [937, 471] width 74 height 33
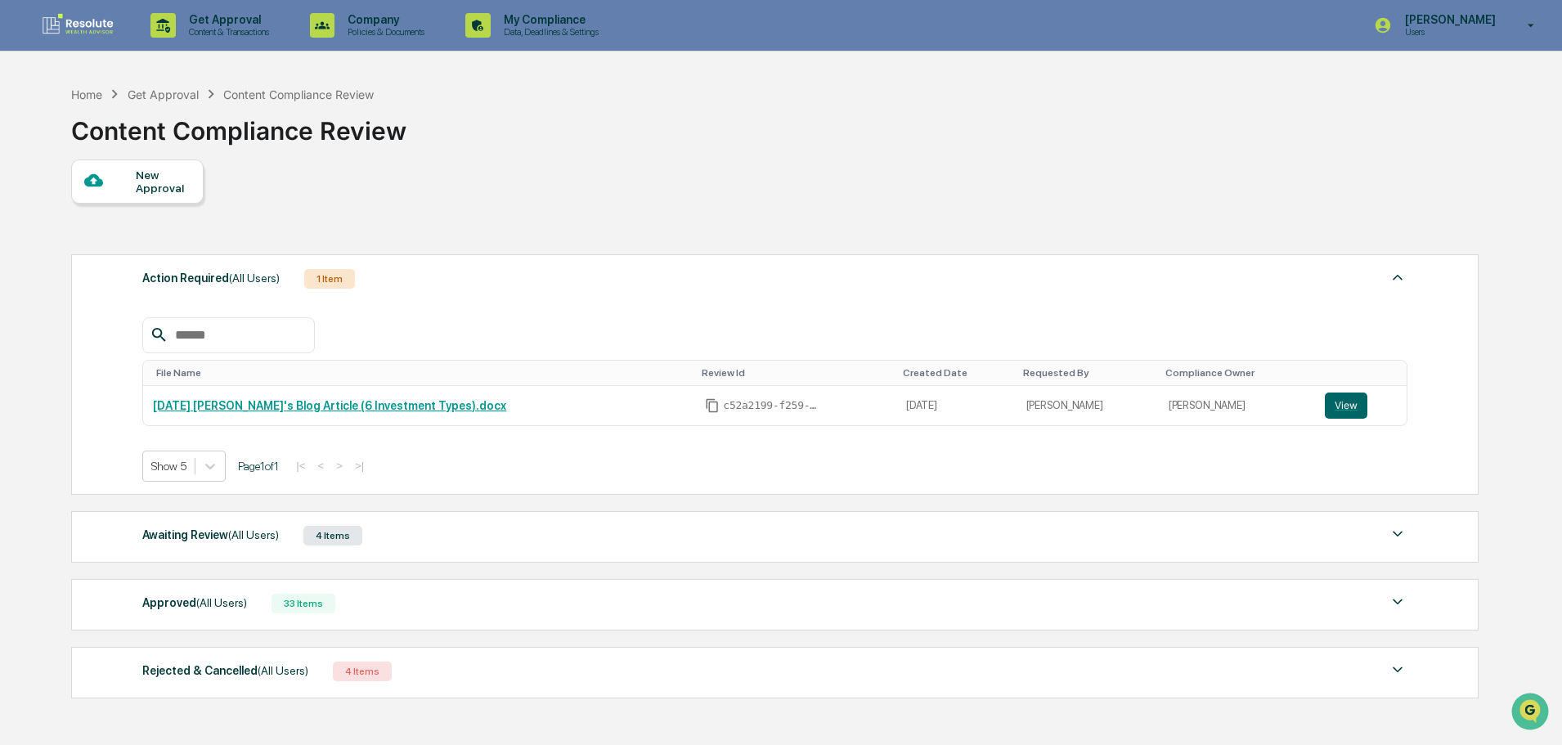
click at [139, 192] on div "New Approval" at bounding box center [163, 181] width 55 height 26
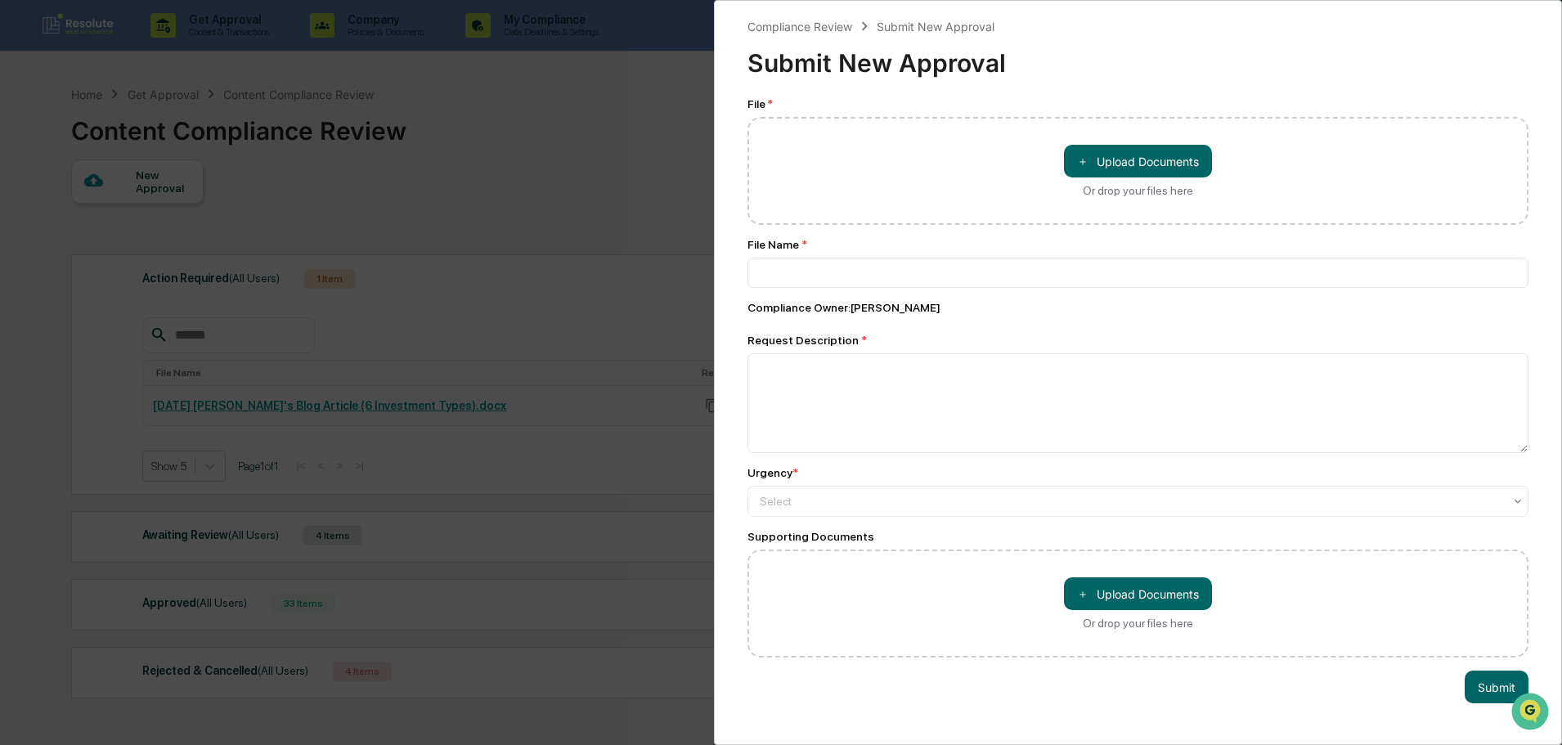
click at [1079, 182] on div "＋ Upload Documents Or drop your files here" at bounding box center [1138, 171] width 148 height 52
click at [0, 0] on input "＋ Upload Documents Or drop your files here" at bounding box center [0, 0] width 0 height 0
type input "**********"
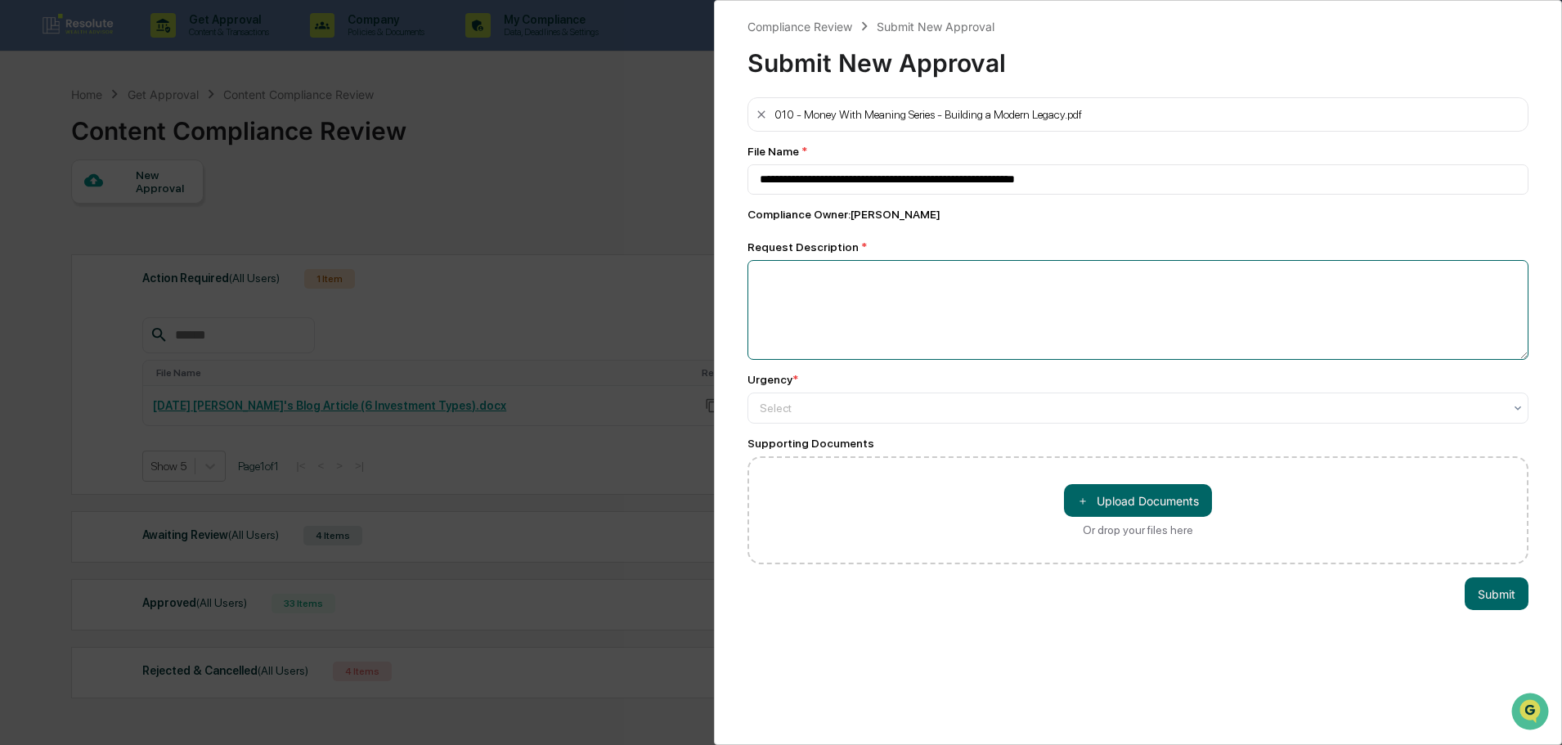
click at [802, 282] on textarea at bounding box center [1138, 310] width 781 height 100
type textarea "**********"
click at [1076, 425] on div "**********" at bounding box center [1138, 330] width 781 height 467
click at [1071, 413] on div at bounding box center [1131, 408] width 743 height 16
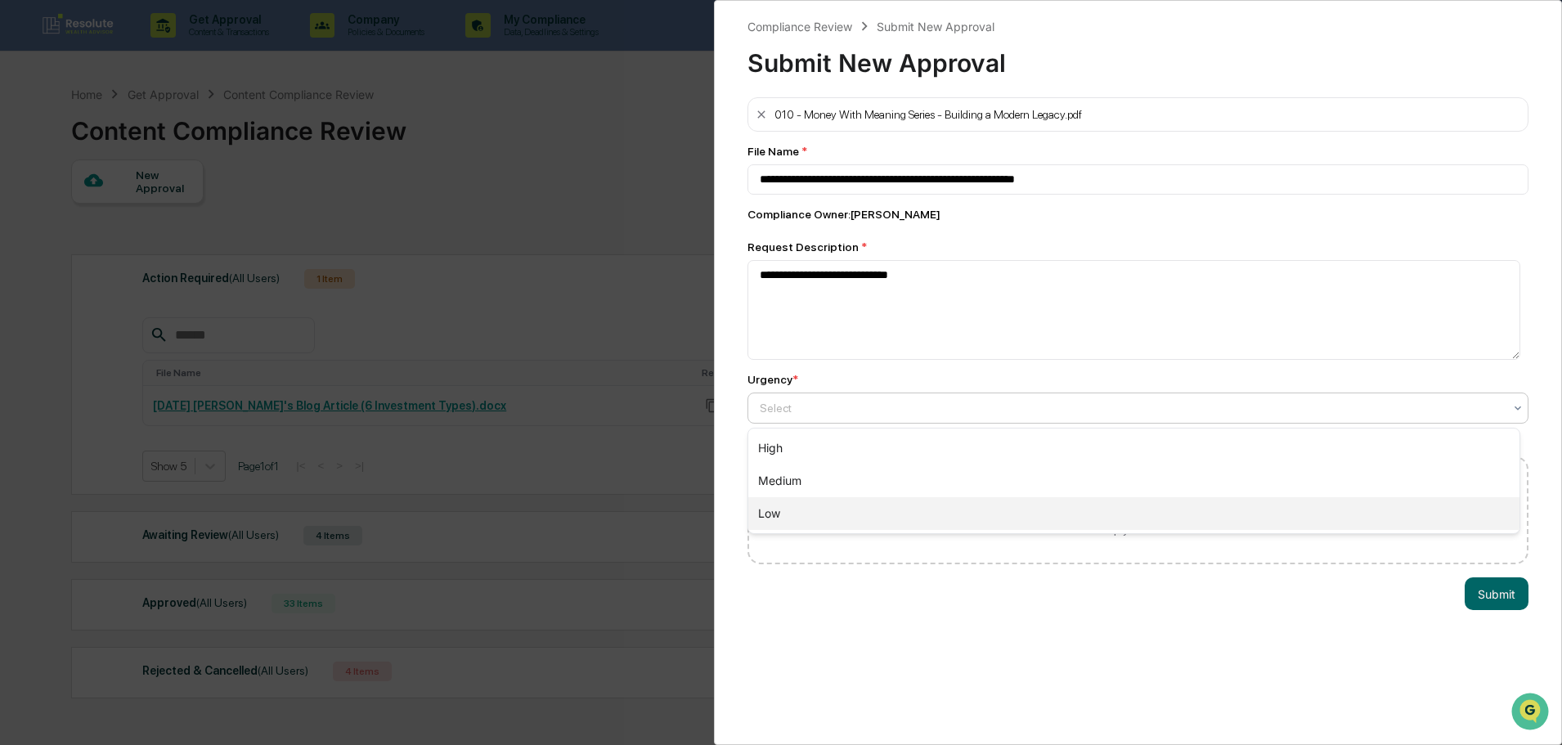
click at [977, 528] on div "Low" at bounding box center [1133, 513] width 771 height 33
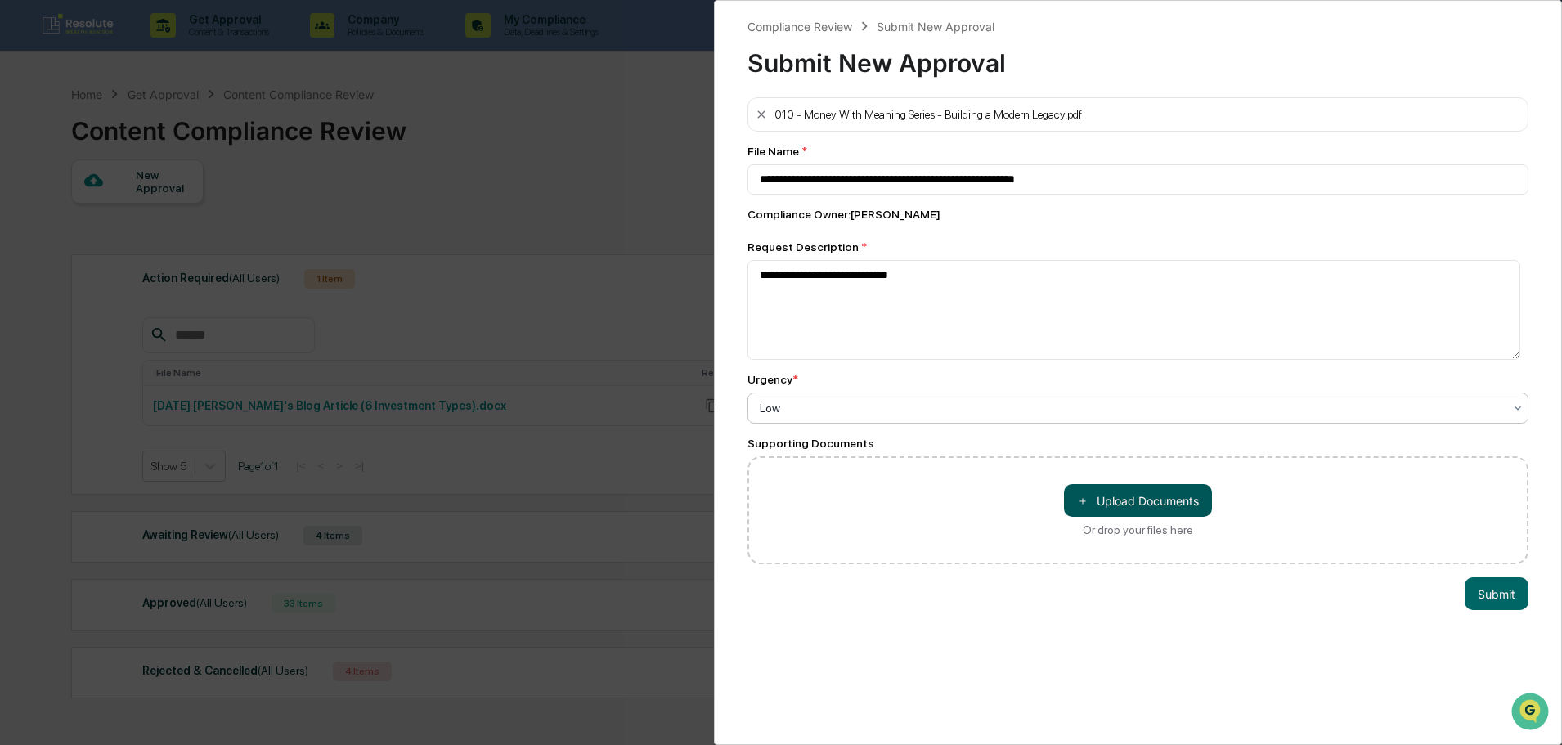
click at [1076, 509] on button "＋ Upload Documents" at bounding box center [1138, 500] width 148 height 33
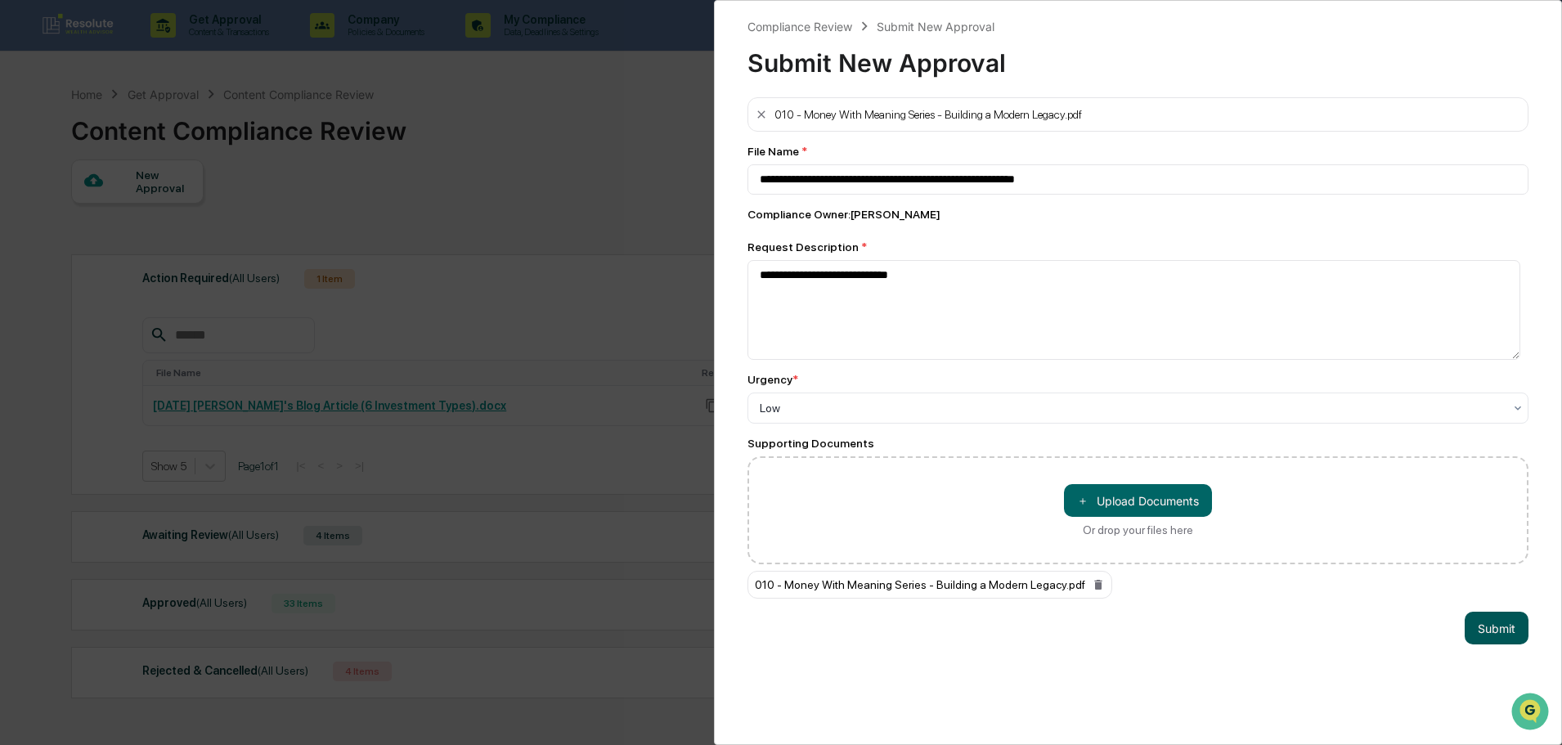
click at [1481, 633] on button "Submit" at bounding box center [1497, 628] width 64 height 33
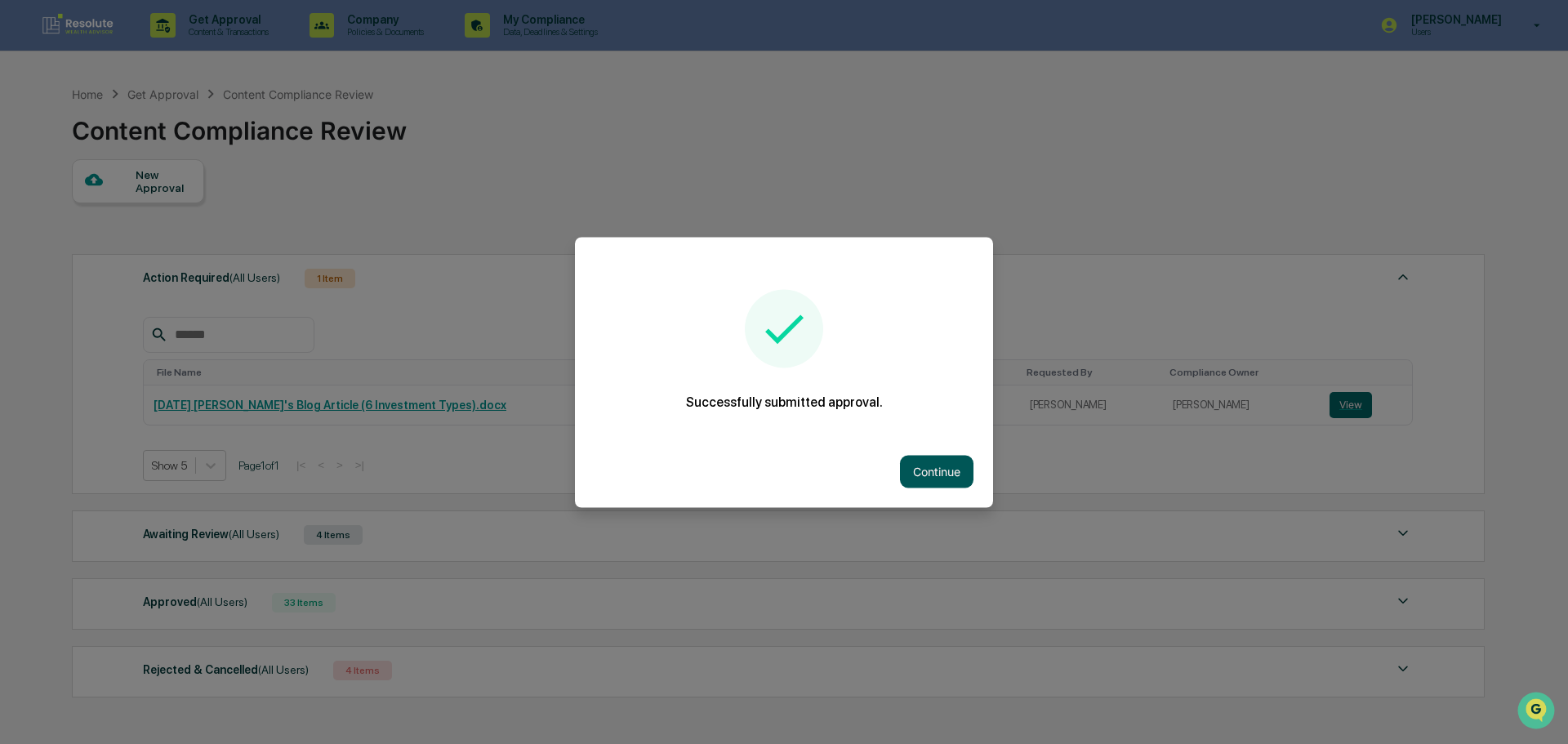
click at [939, 477] on button "Continue" at bounding box center [937, 471] width 74 height 33
